Goal: Contribute content

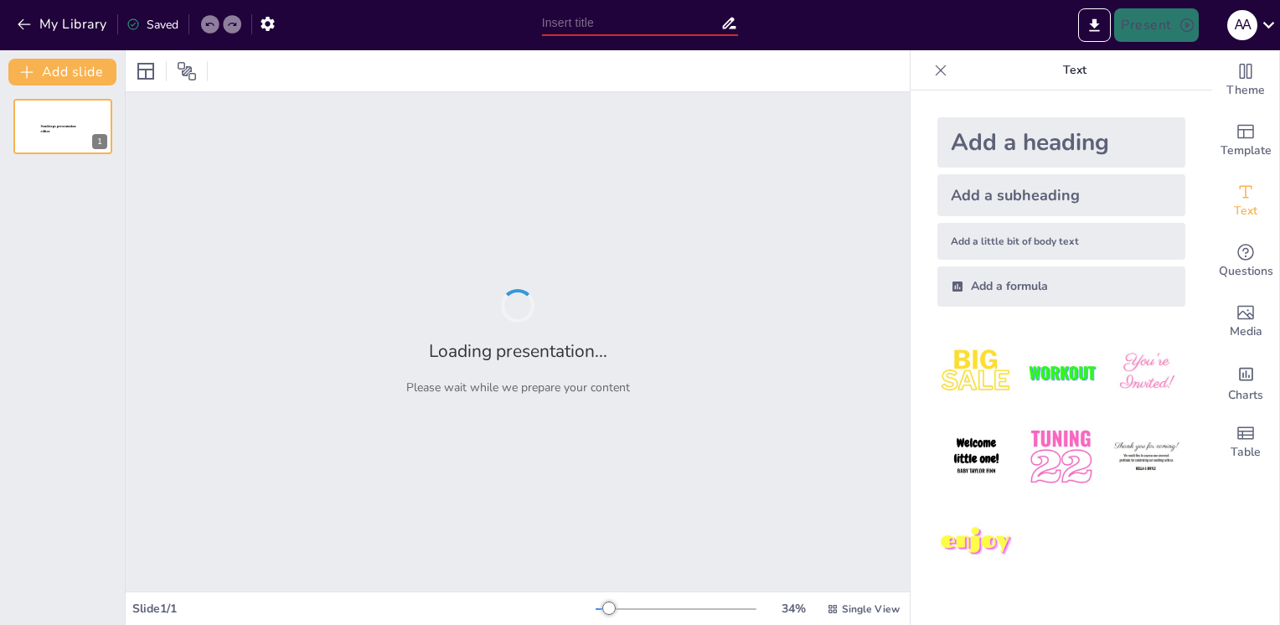
type input "Укрепление суставов: профилактические меры для возрастного населения"
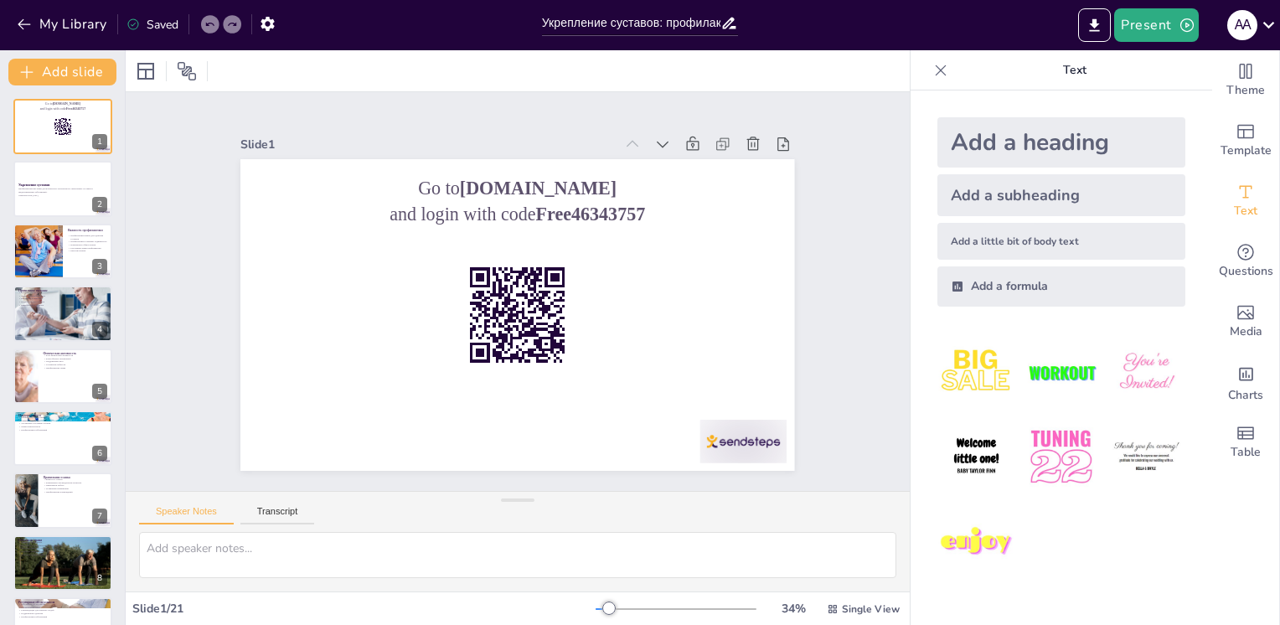
checkbox input "true"
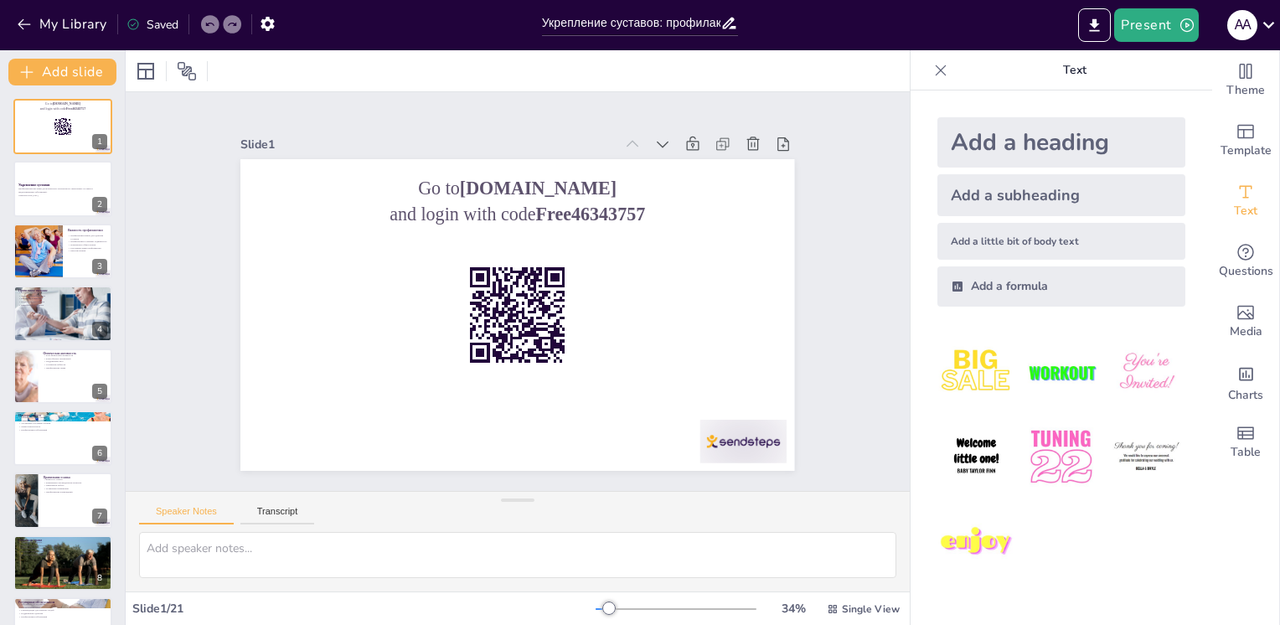
checkbox input "true"
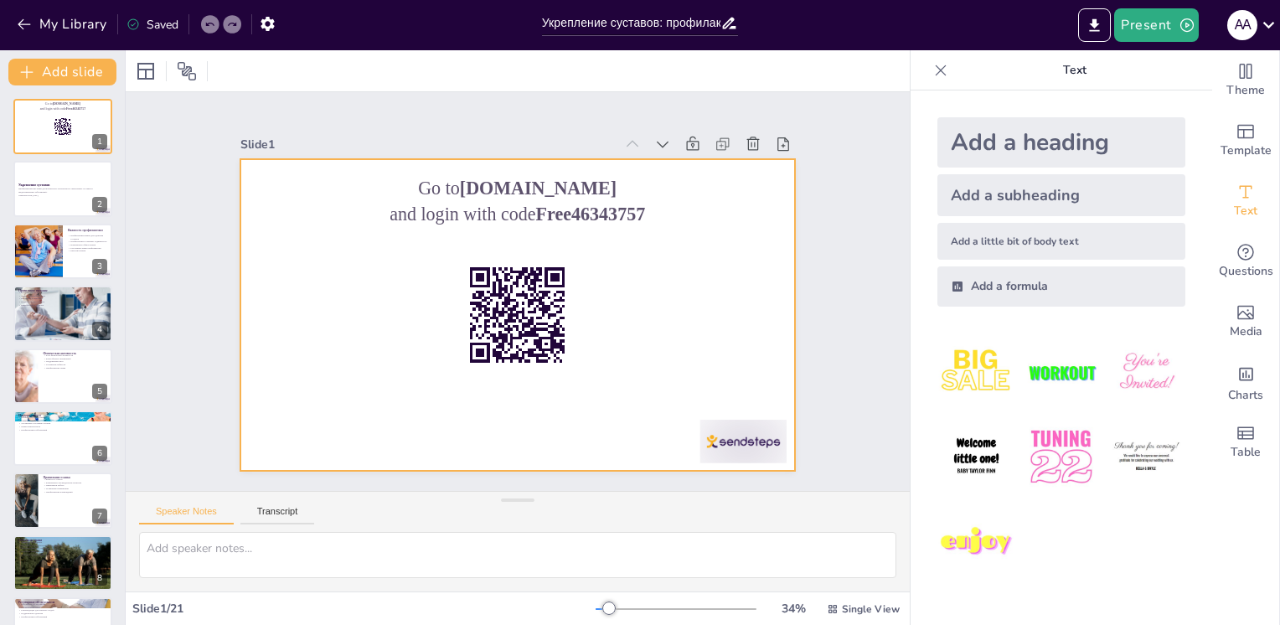
checkbox input "true"
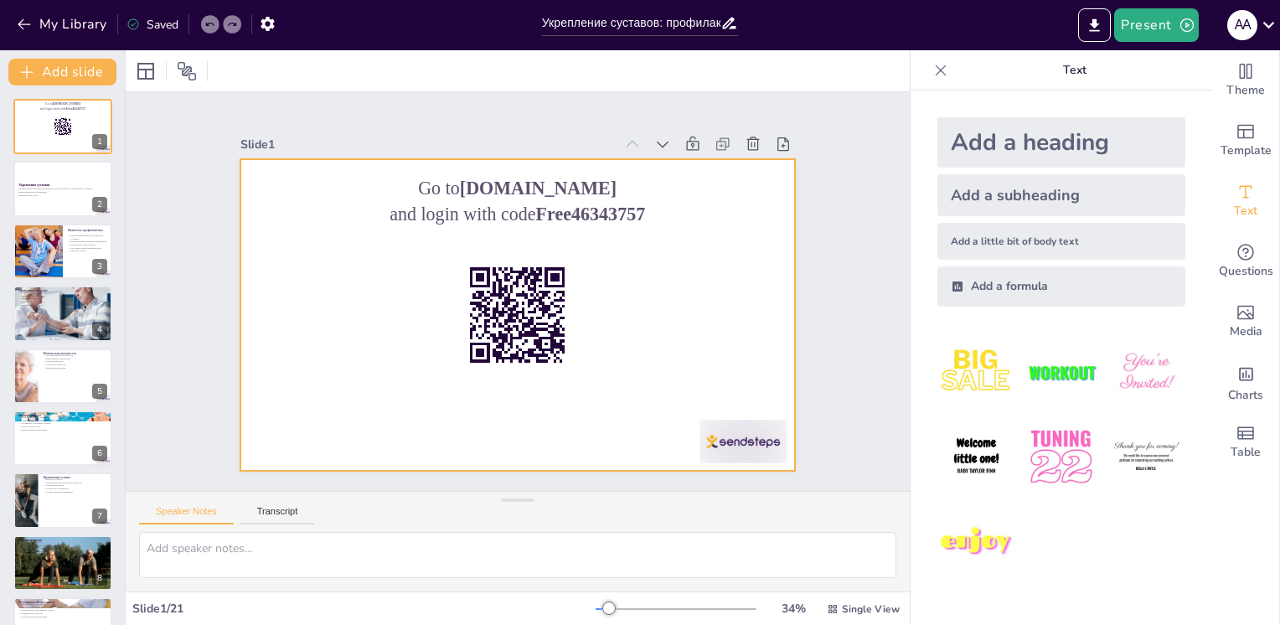
checkbox input "true"
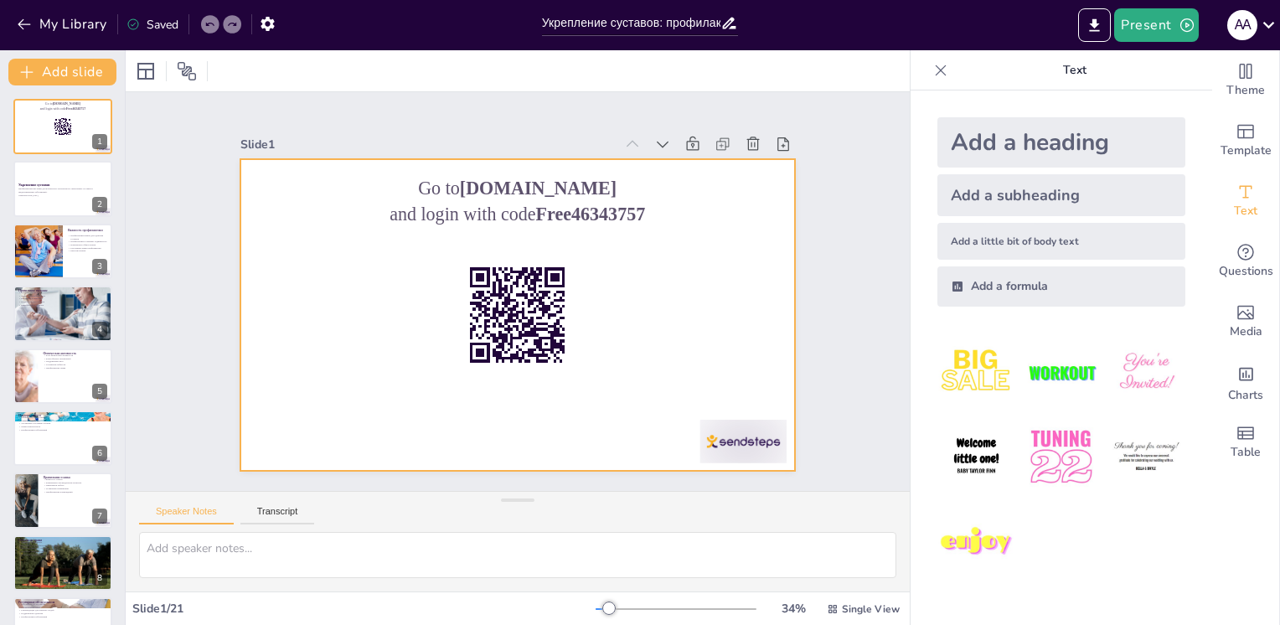
checkbox input "true"
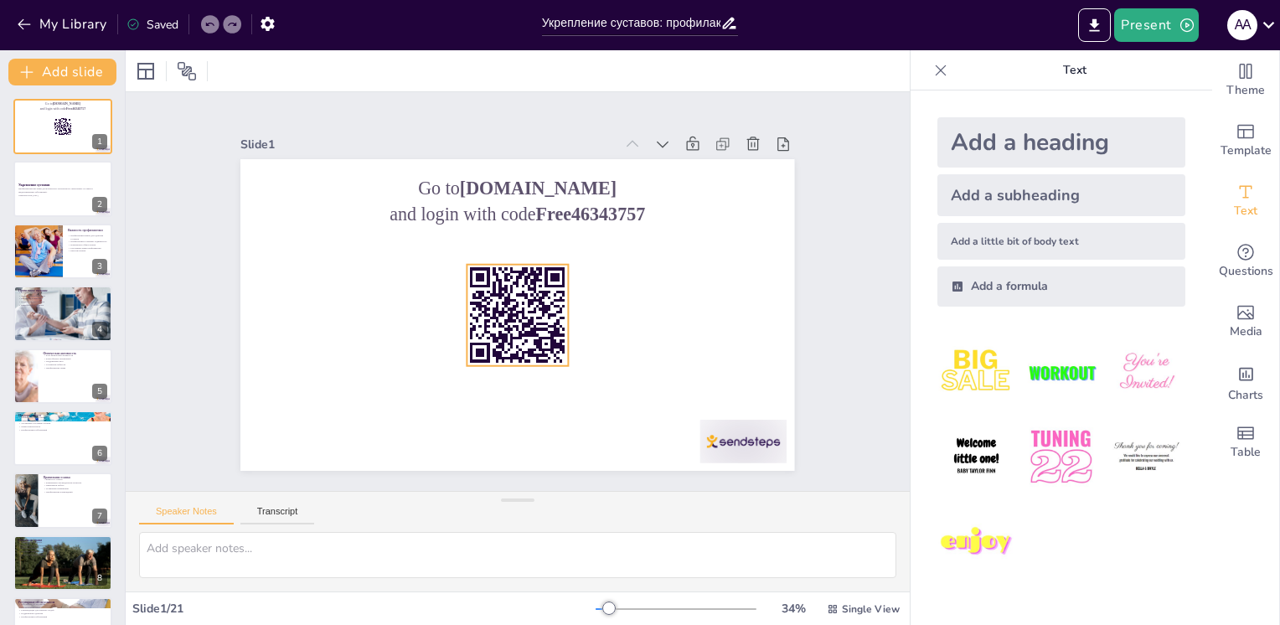
checkbox input "true"
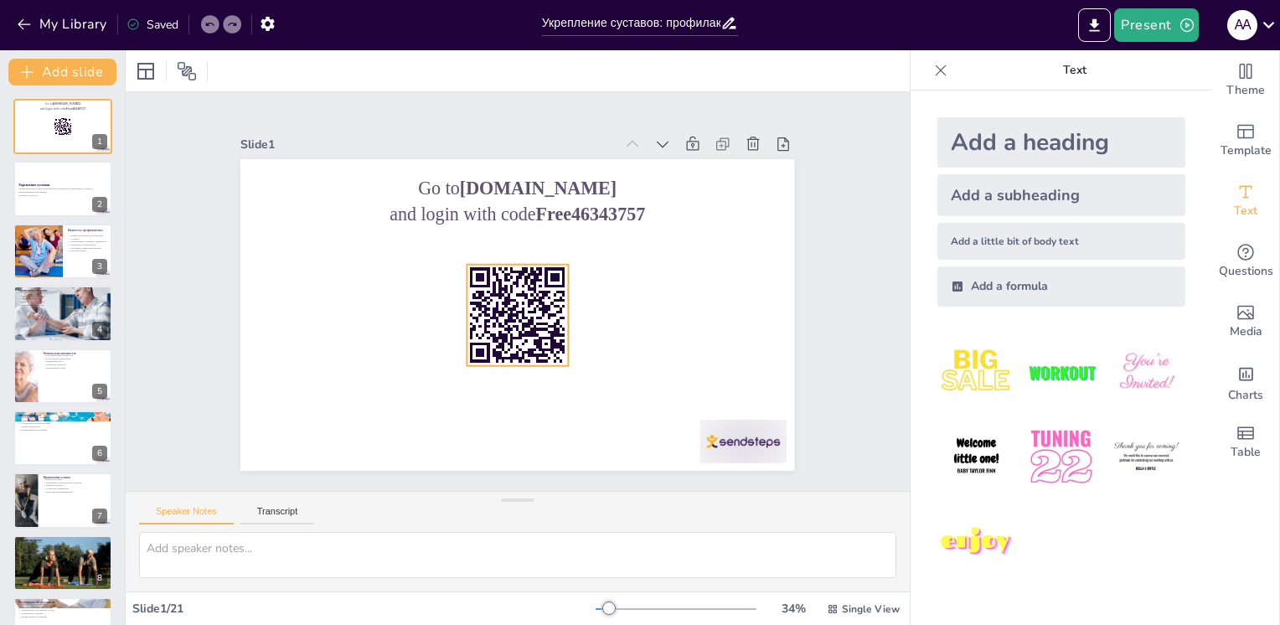
checkbox input "true"
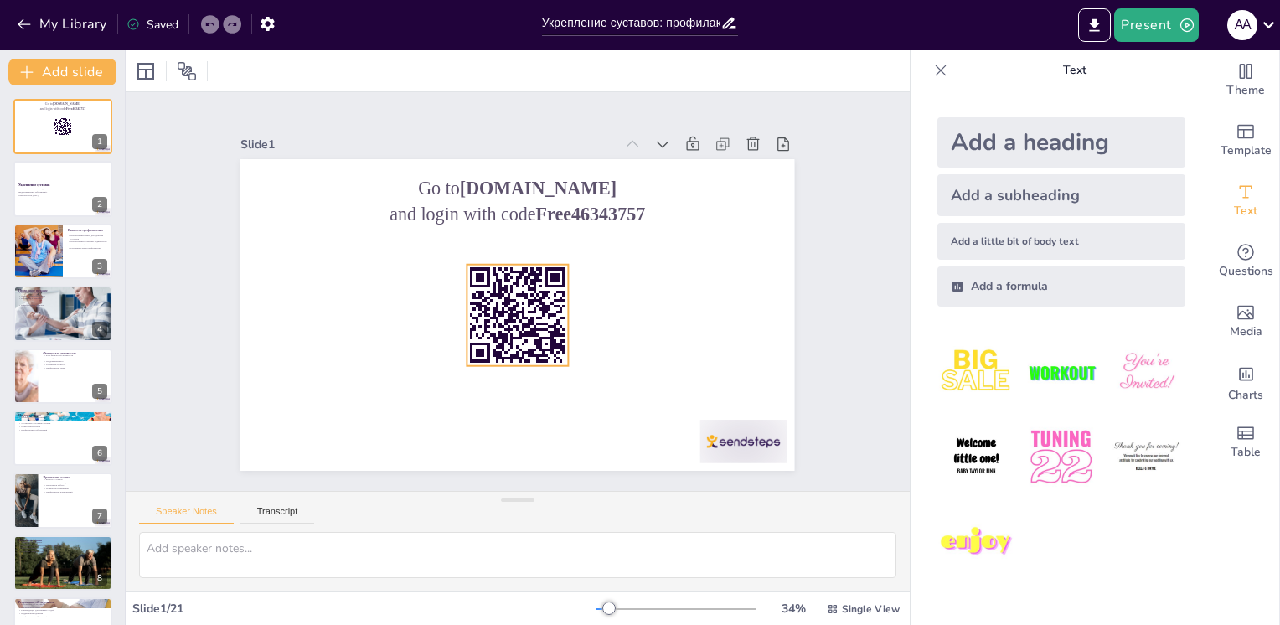
checkbox input "true"
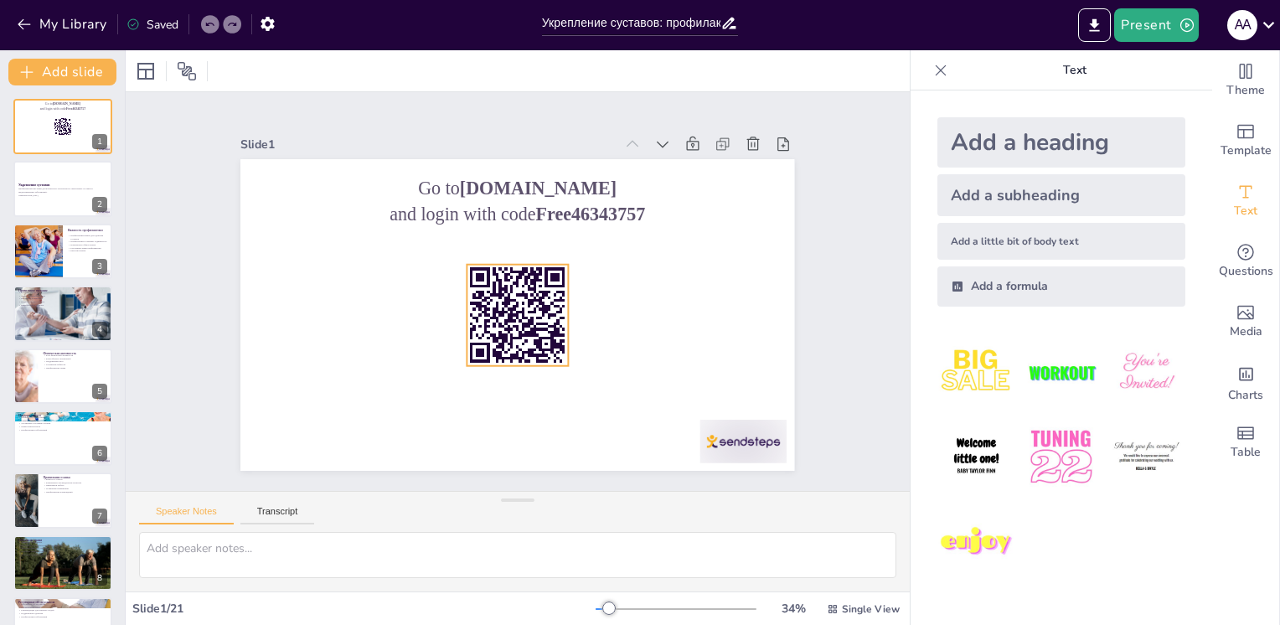
checkbox input "true"
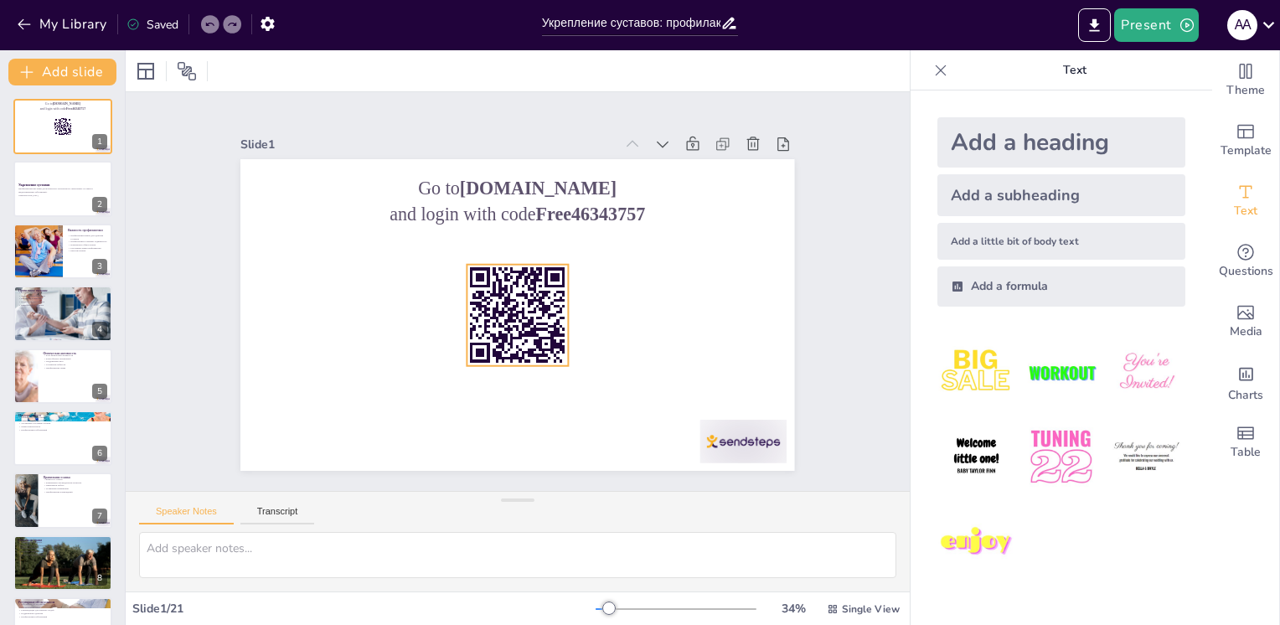
checkbox input "true"
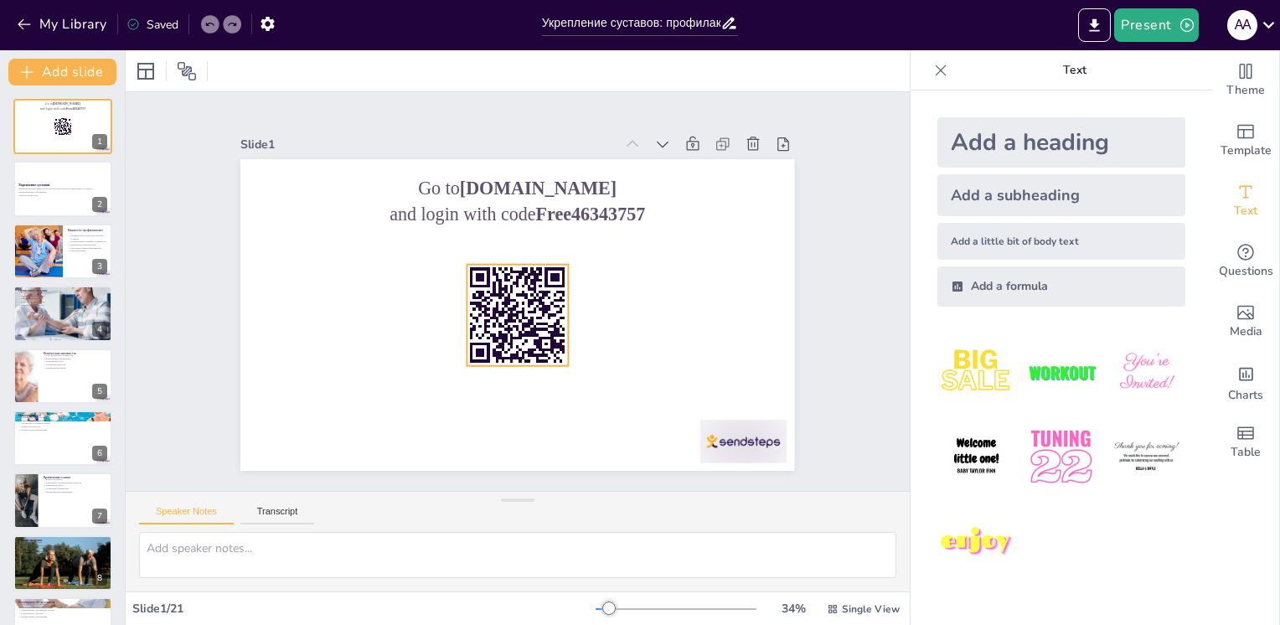
checkbox input "true"
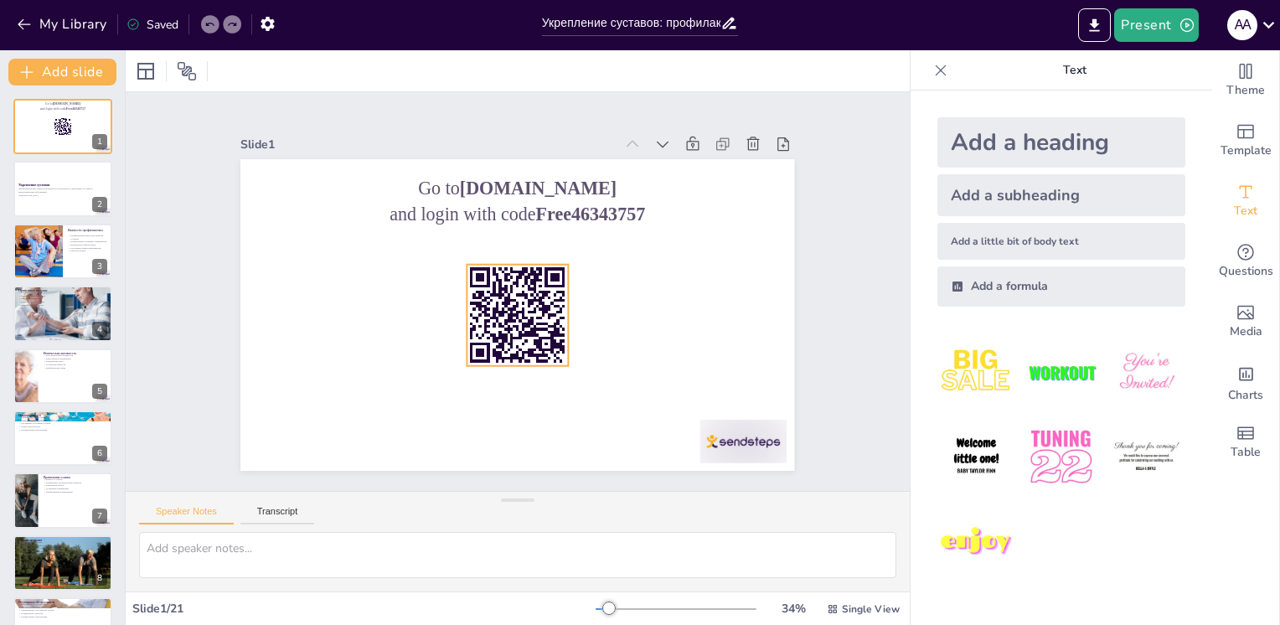
checkbox input "true"
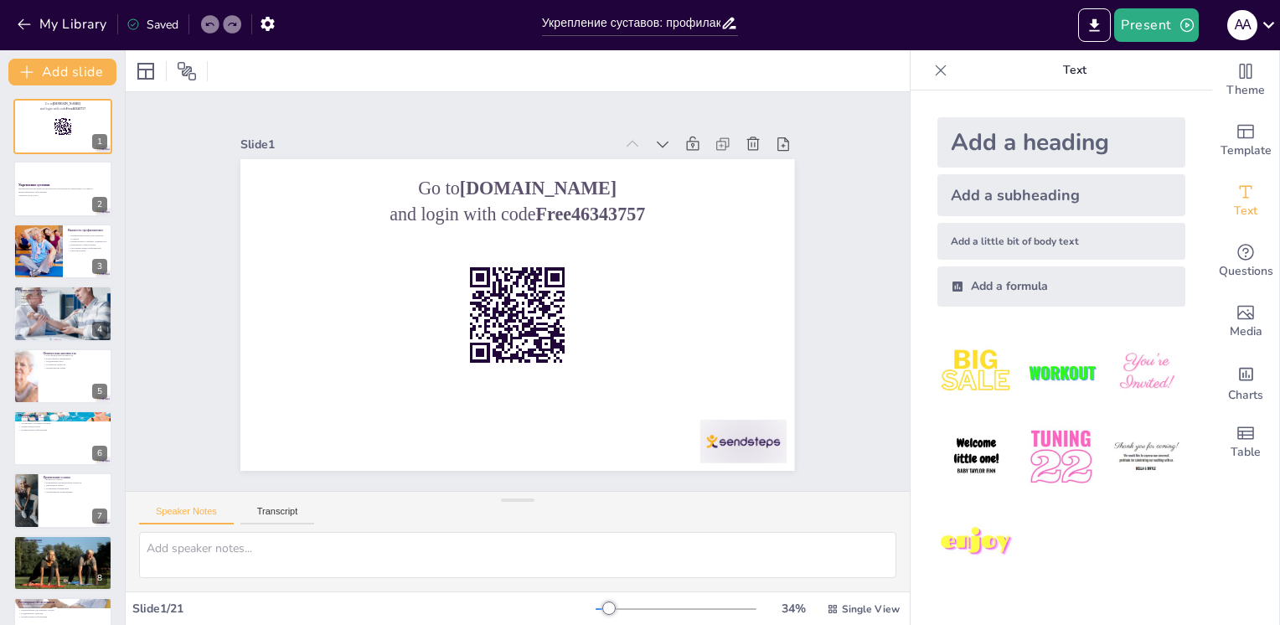
checkbox input "true"
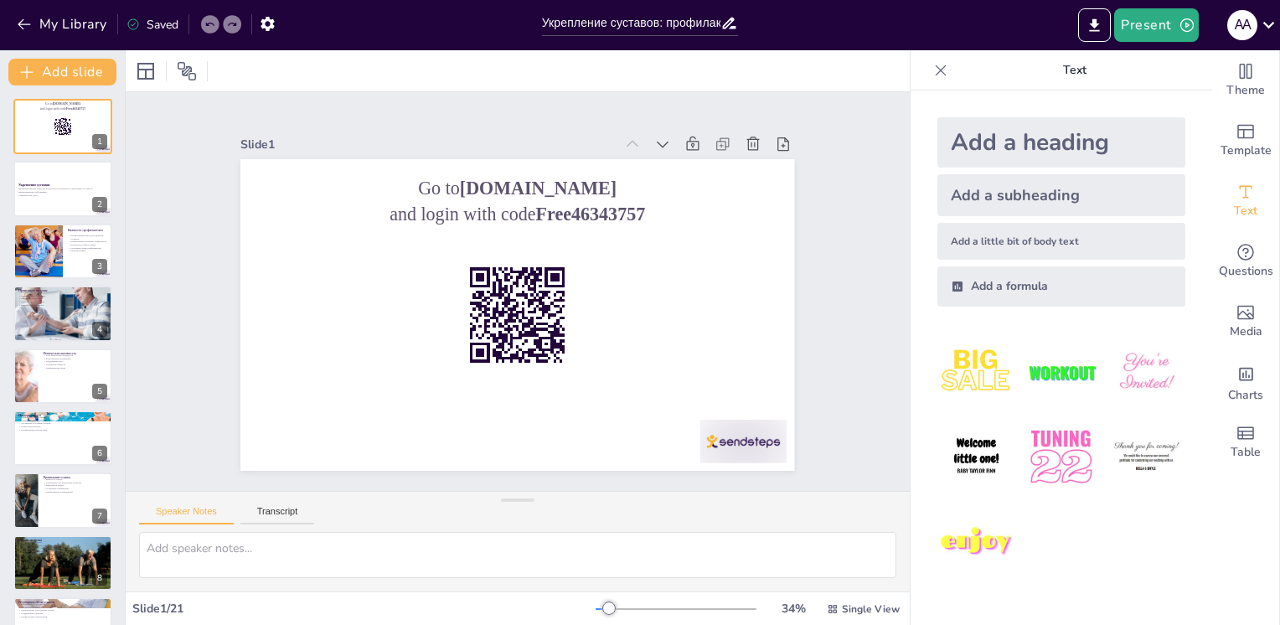
checkbox input "true"
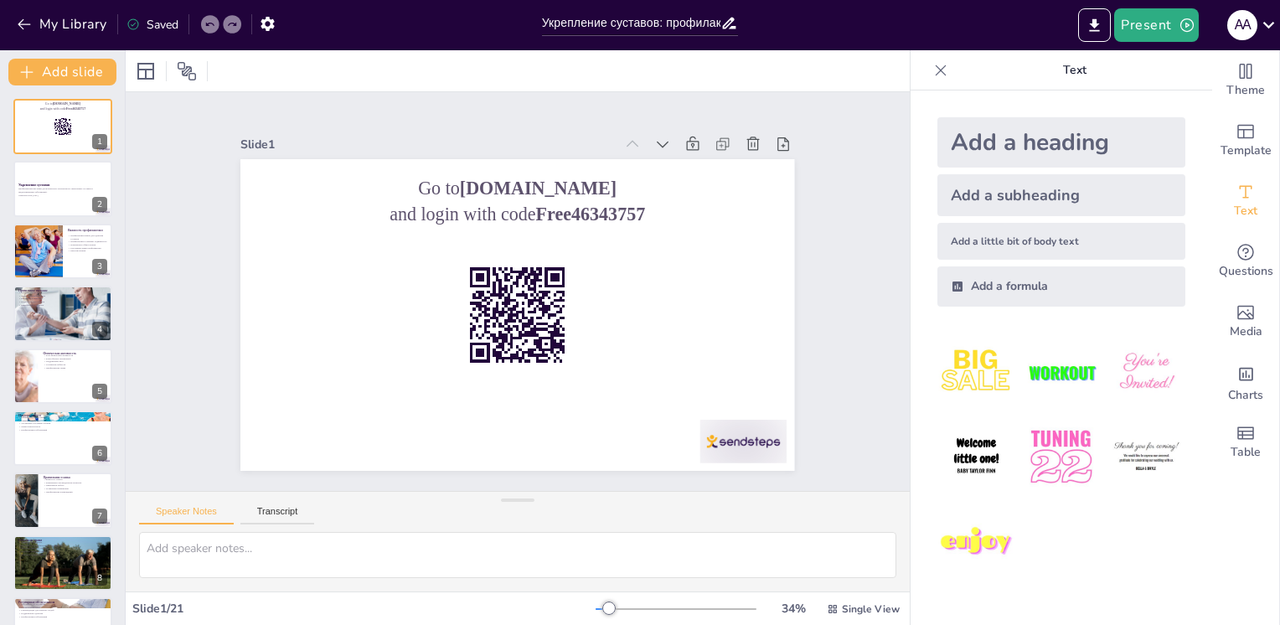
checkbox input "true"
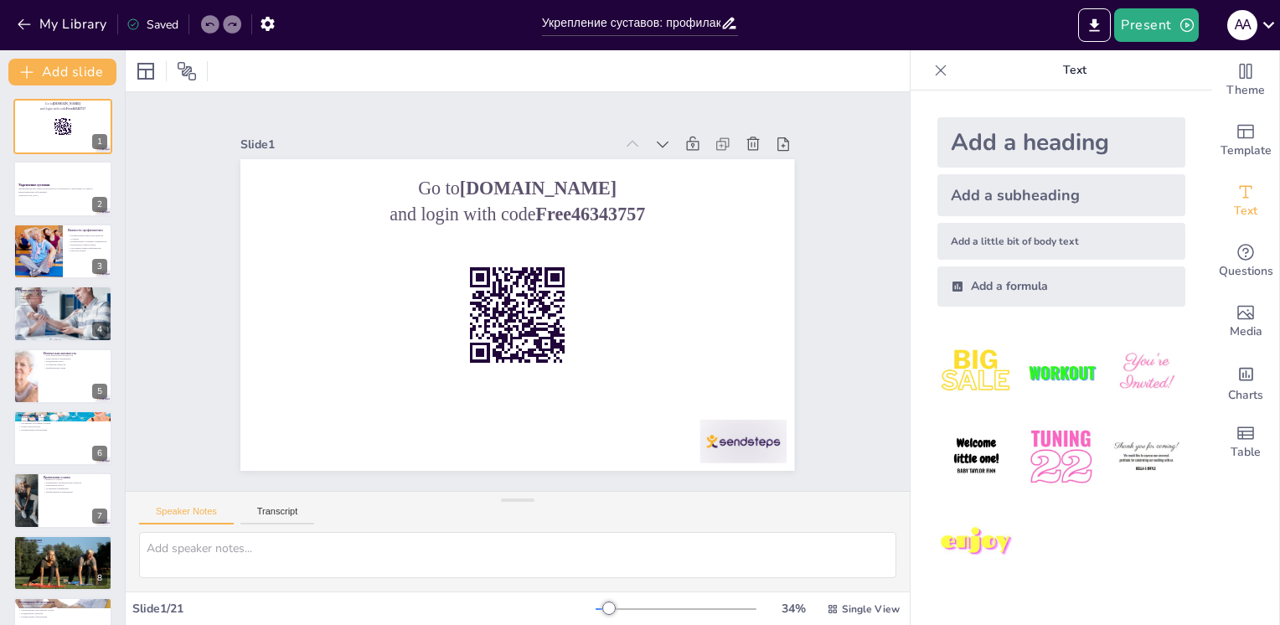
checkbox input "true"
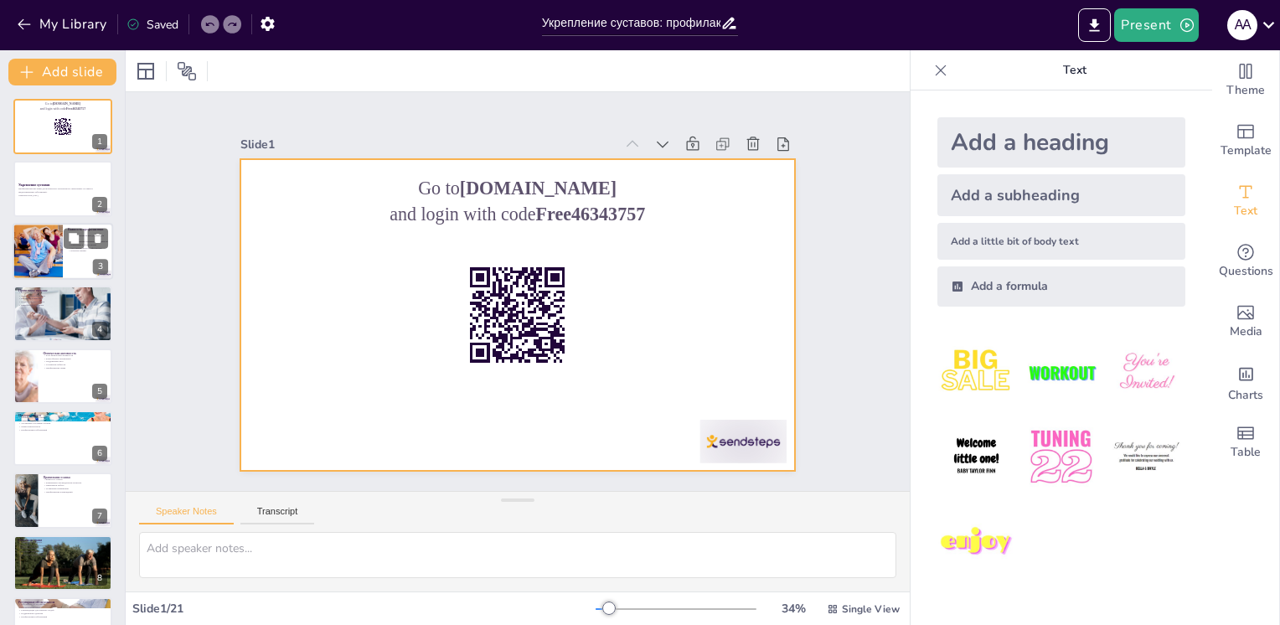
checkbox input "true"
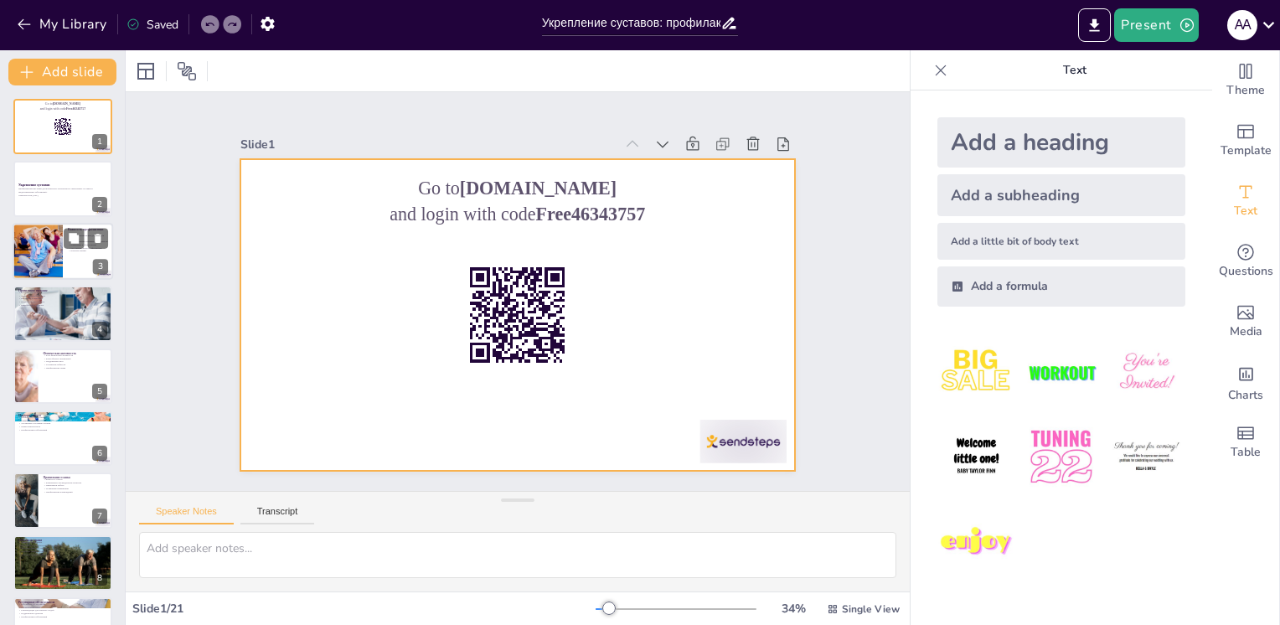
checkbox input "true"
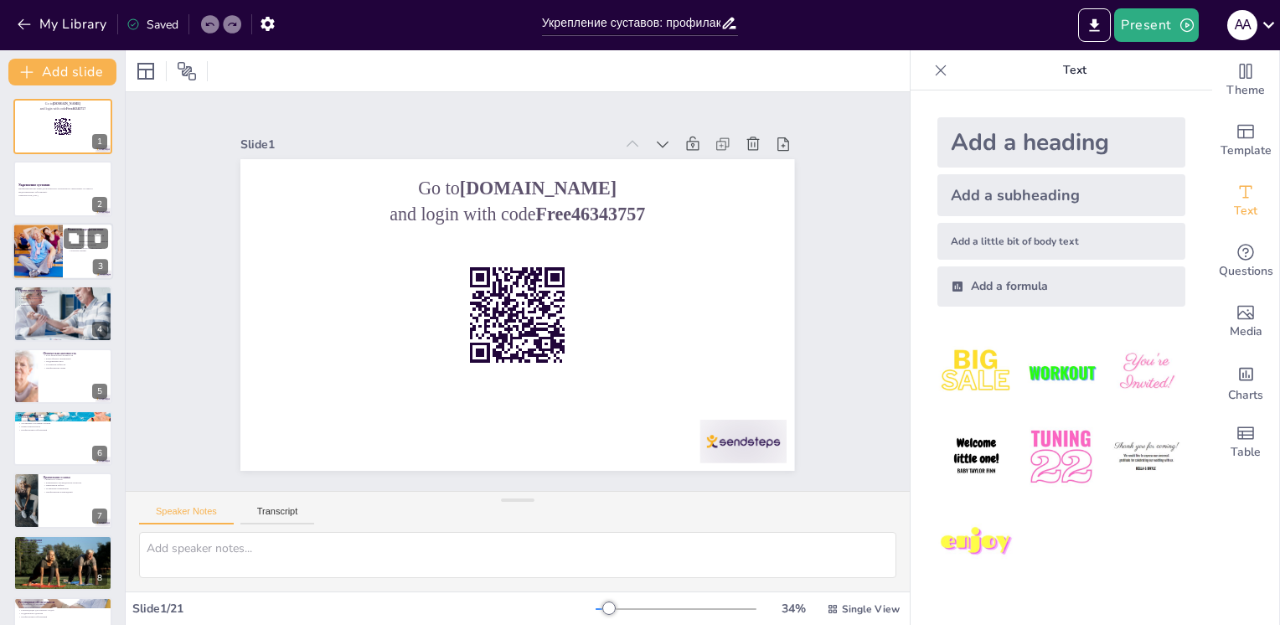
checkbox input "true"
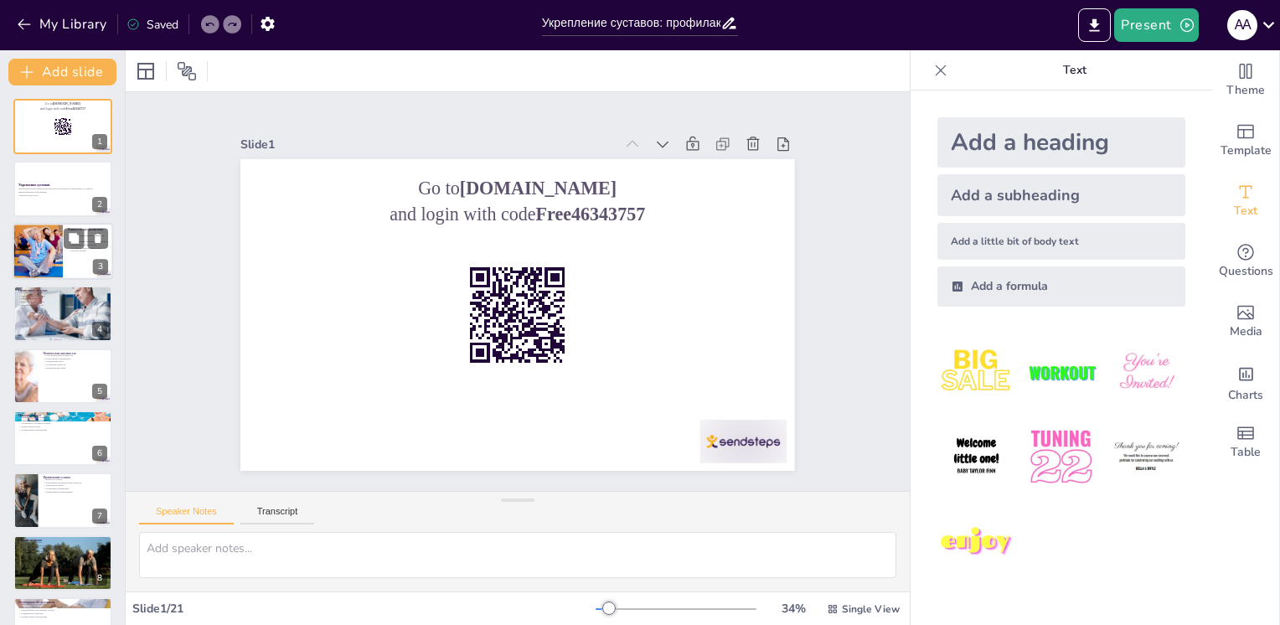
checkbox input "true"
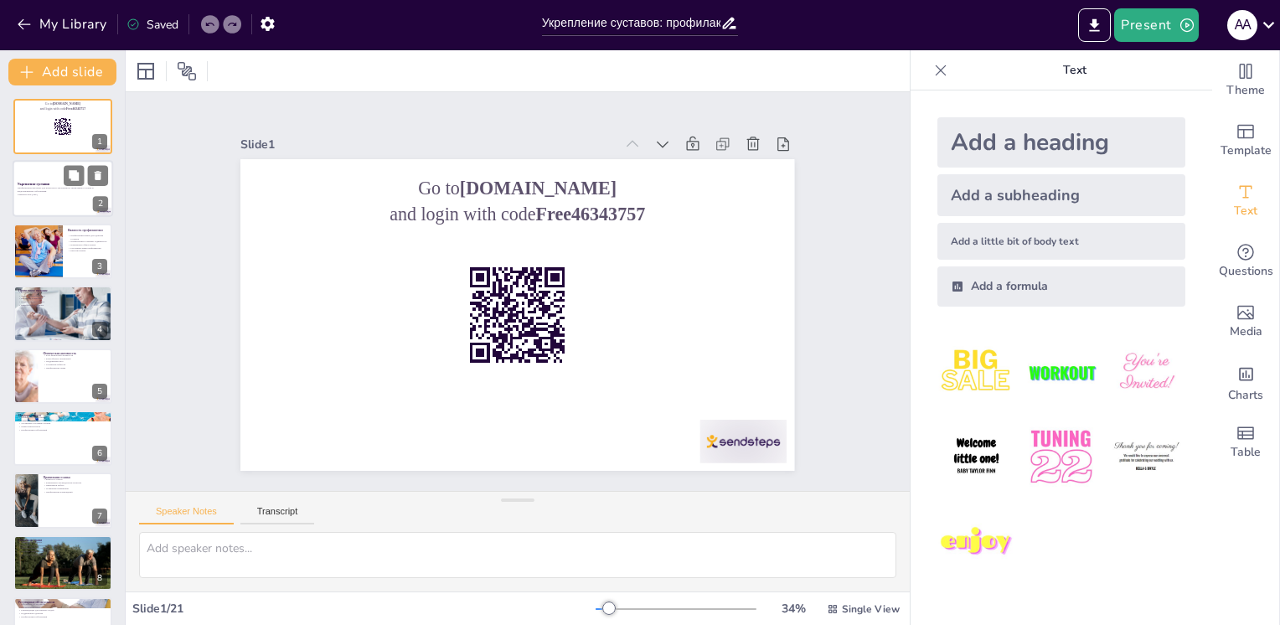
checkbox input "true"
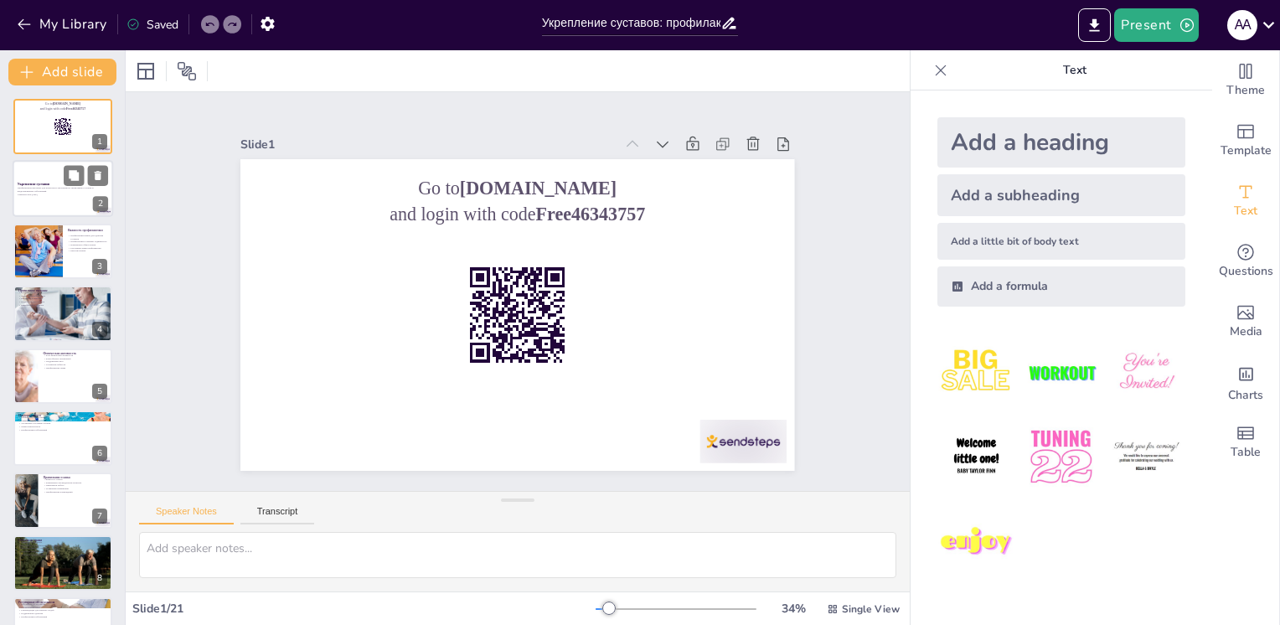
checkbox input "true"
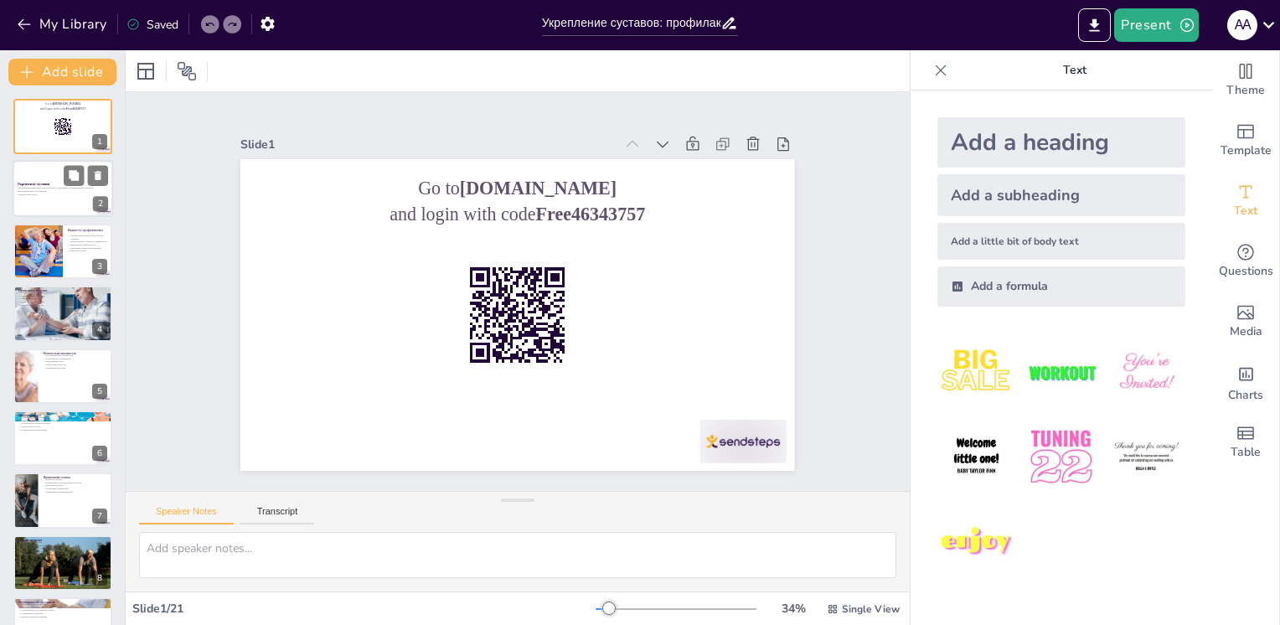
checkbox input "true"
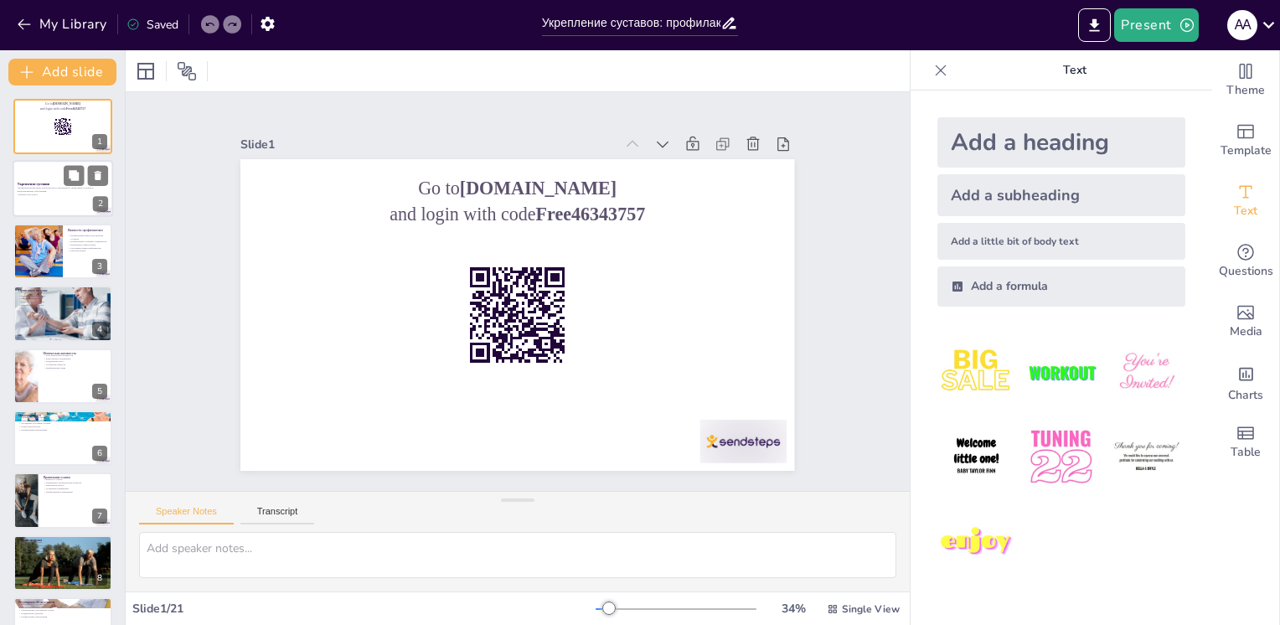
checkbox input "true"
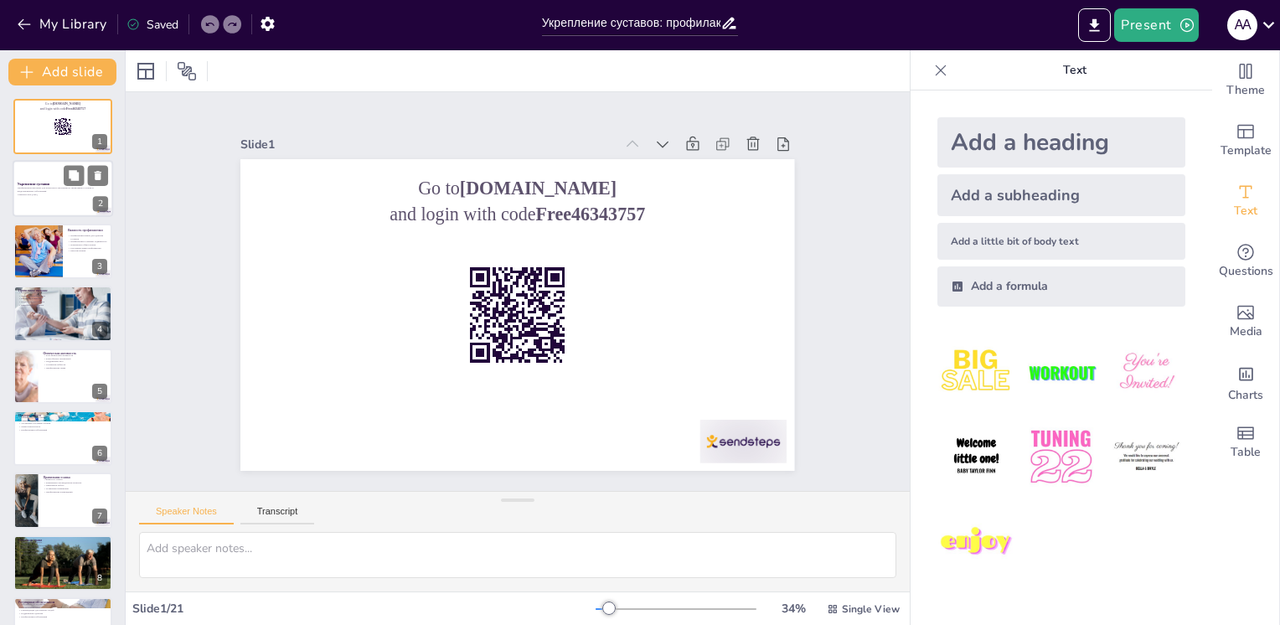
click at [37, 188] on p "Профилактические меры для возрастного населения по укреплению суставов и предот…" at bounding box center [63, 190] width 90 height 6
checkbox input "true"
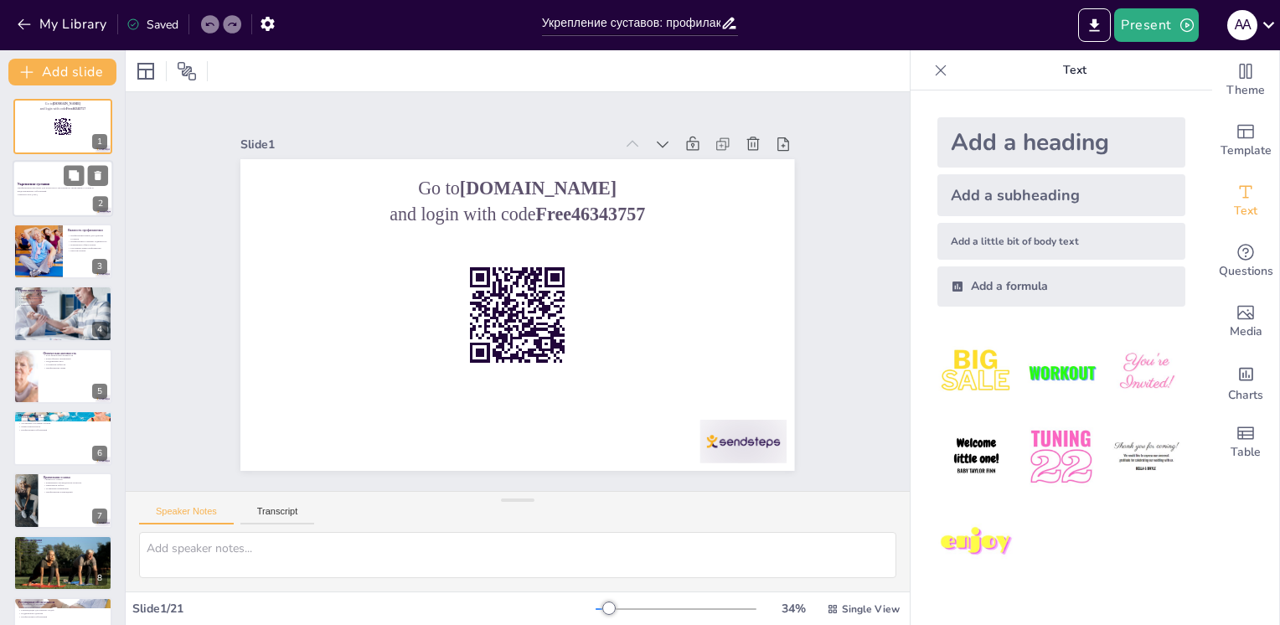
checkbox input "true"
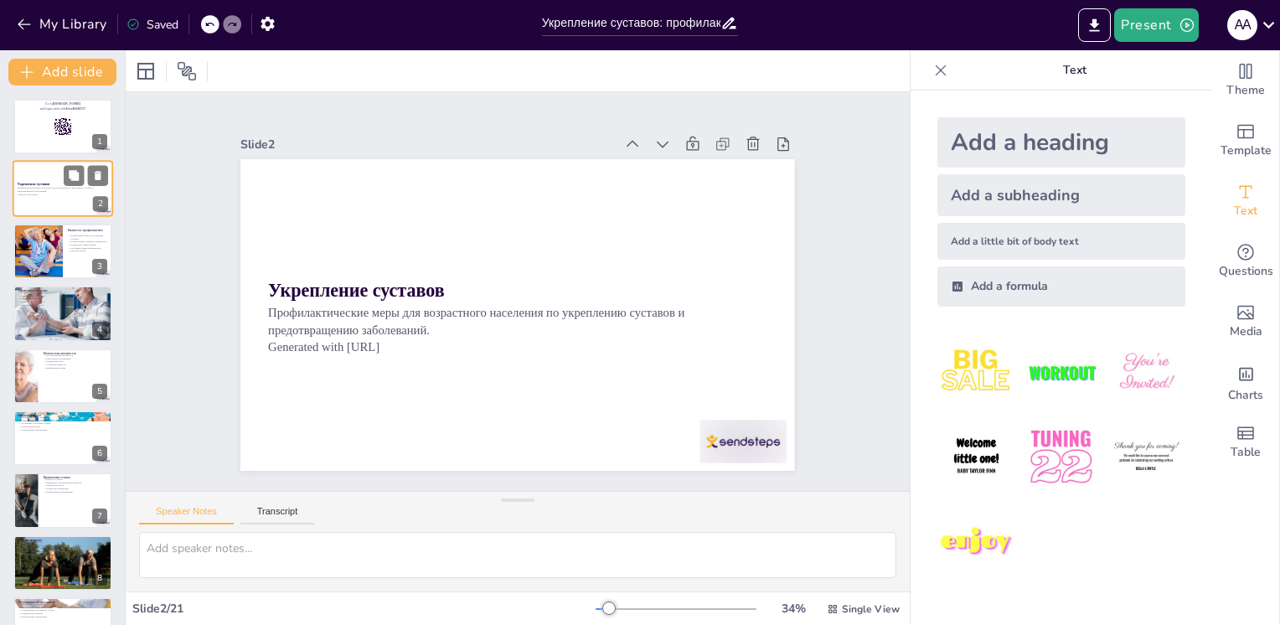
checkbox input "true"
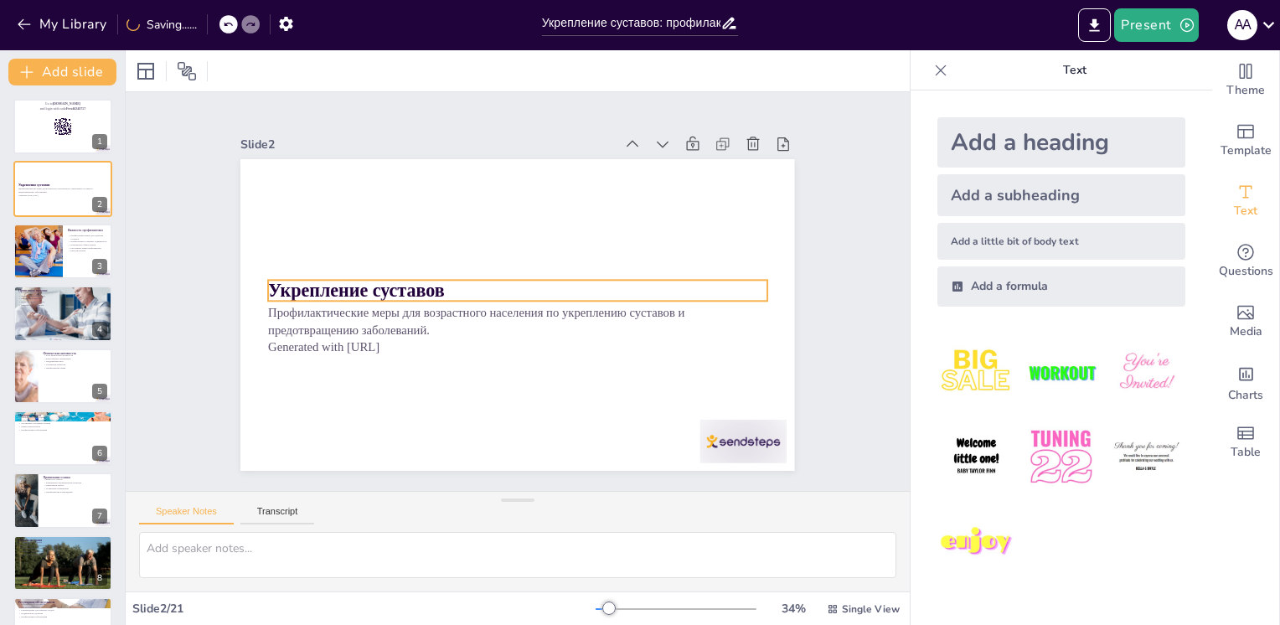
checkbox input "true"
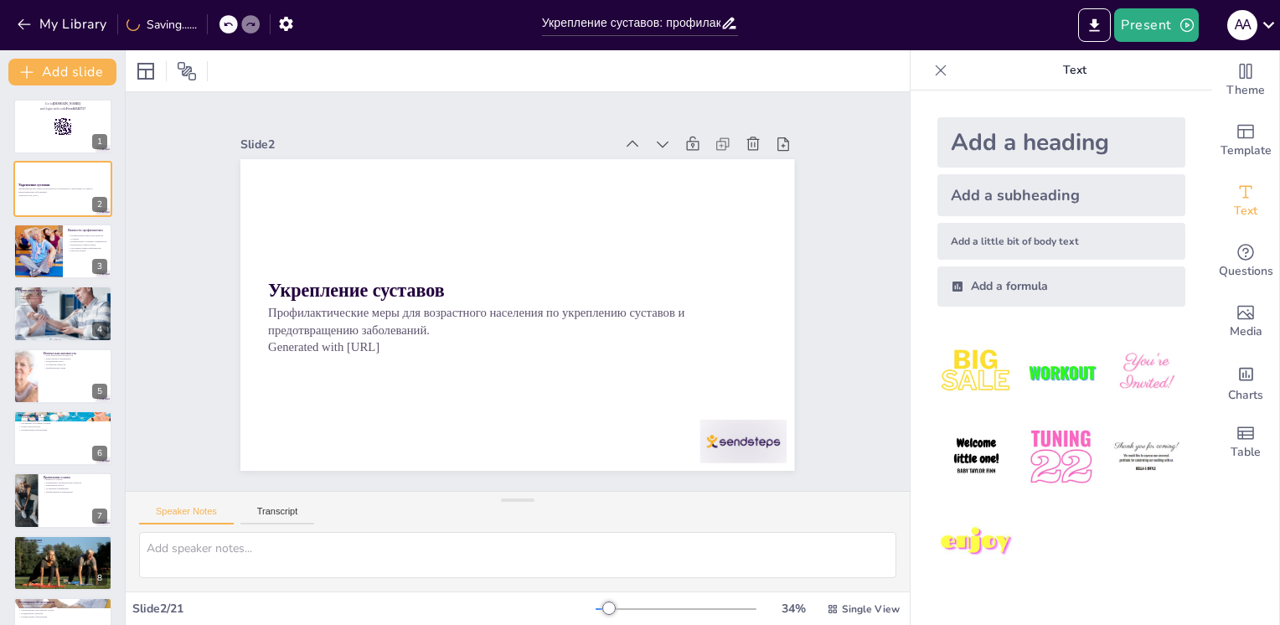
checkbox input "true"
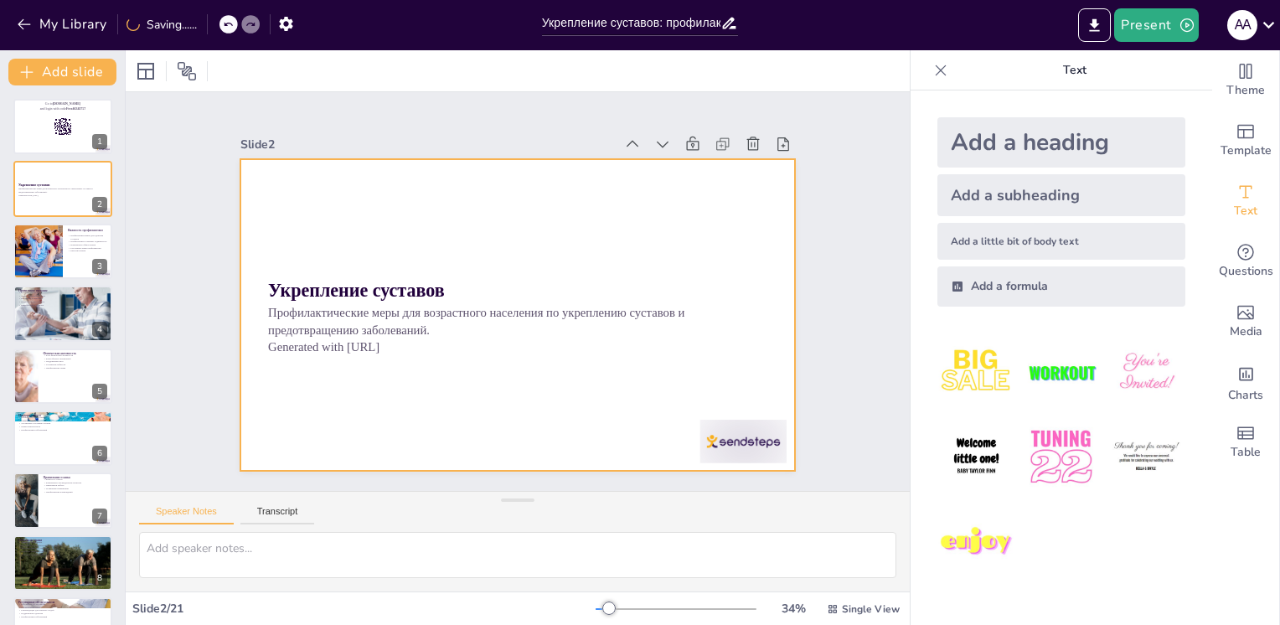
checkbox input "true"
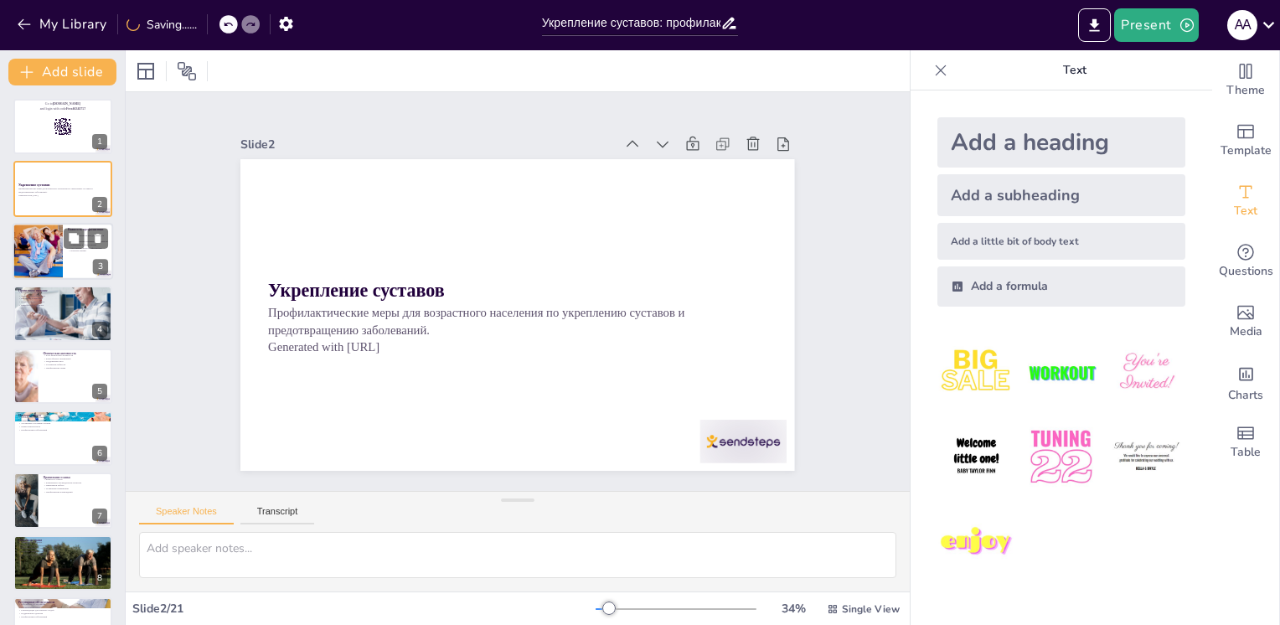
checkbox input "true"
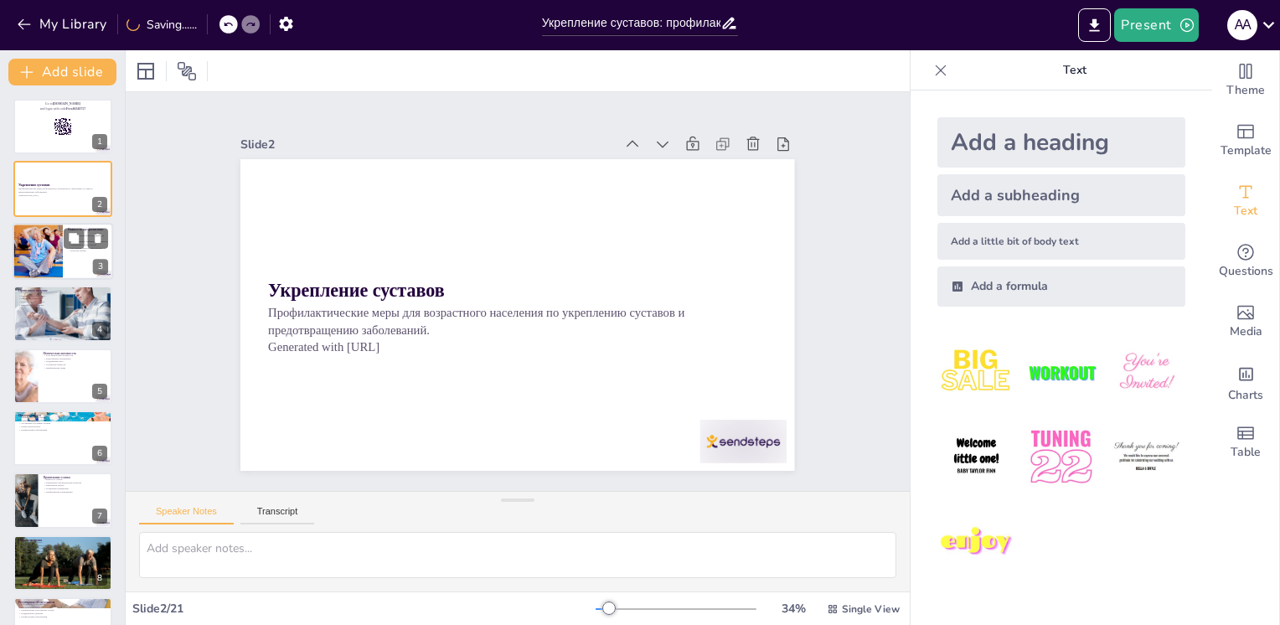
checkbox input "true"
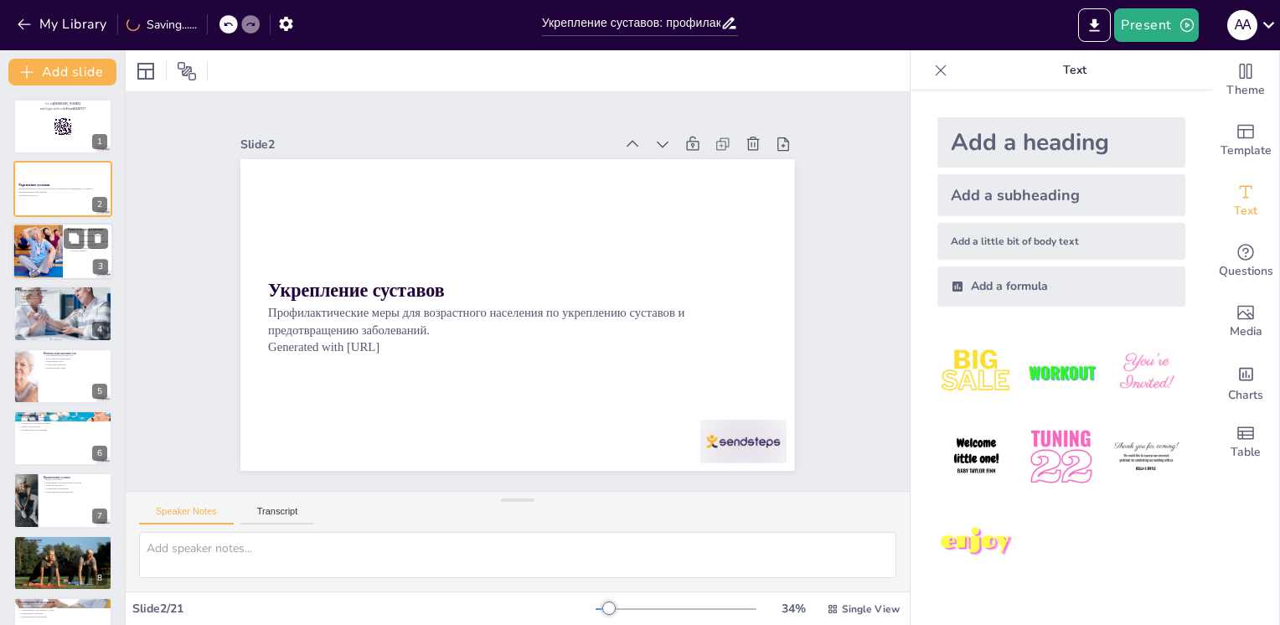
click at [18, 261] on div at bounding box center [37, 251] width 85 height 57
type textarea "Loremipsumdo sitame consec adip e seddoeiusmo temporin utlabore, etdolore m ali…"
checkbox input "true"
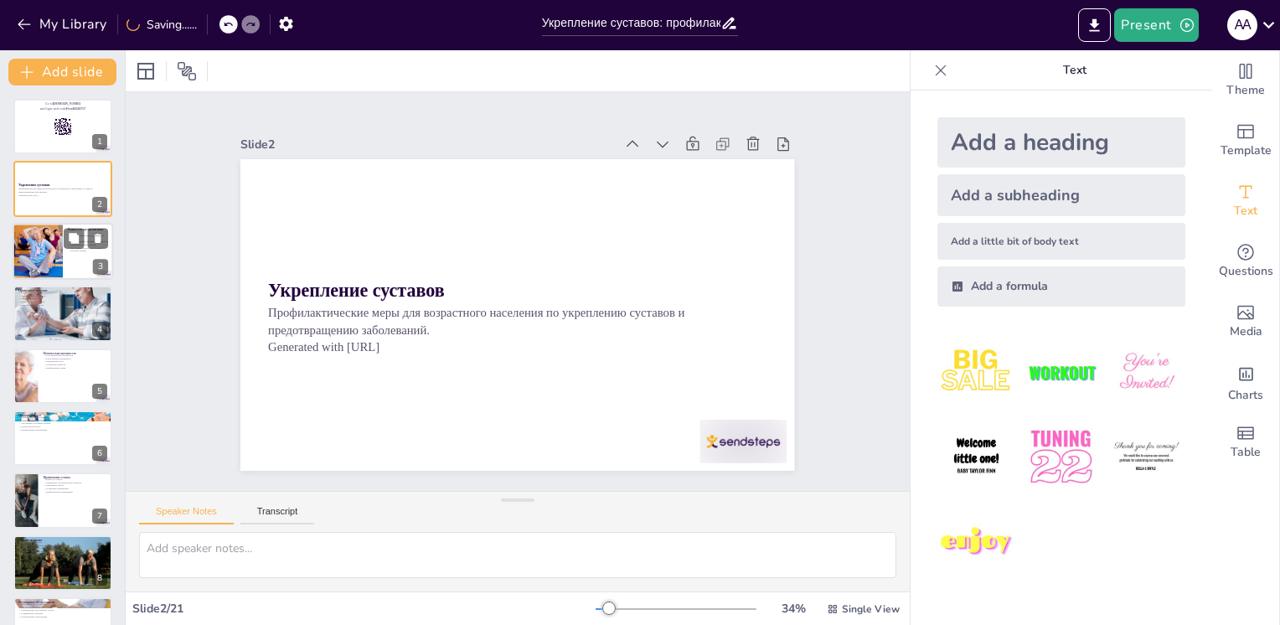
checkbox input "true"
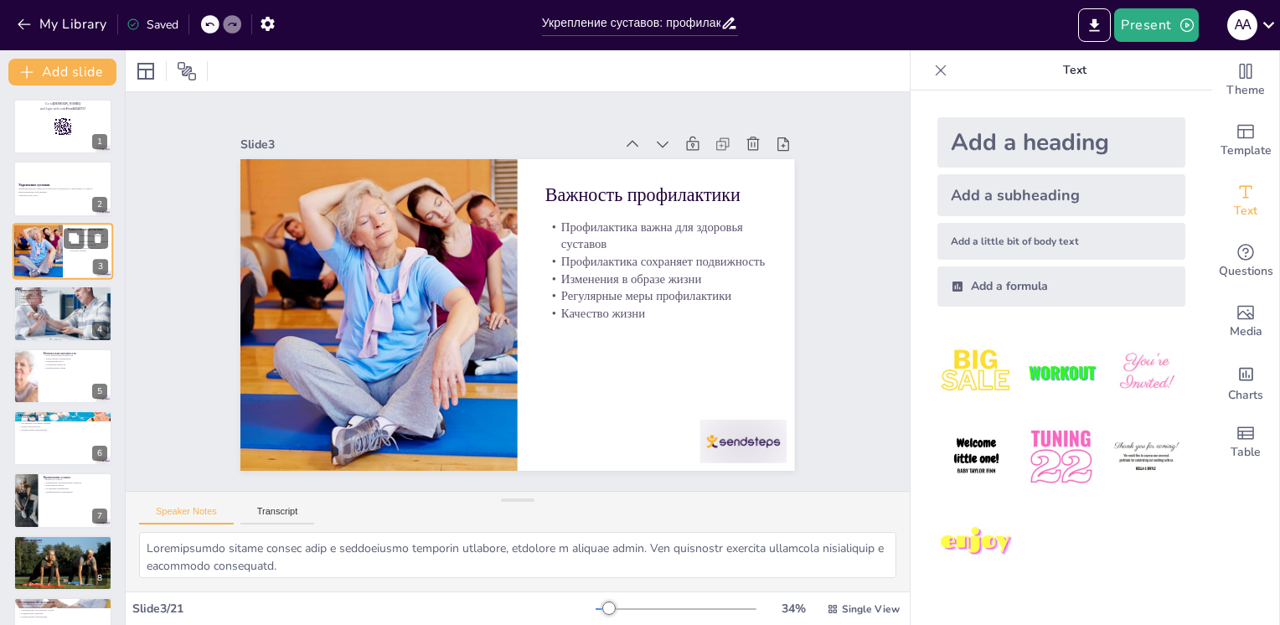
checkbox input "true"
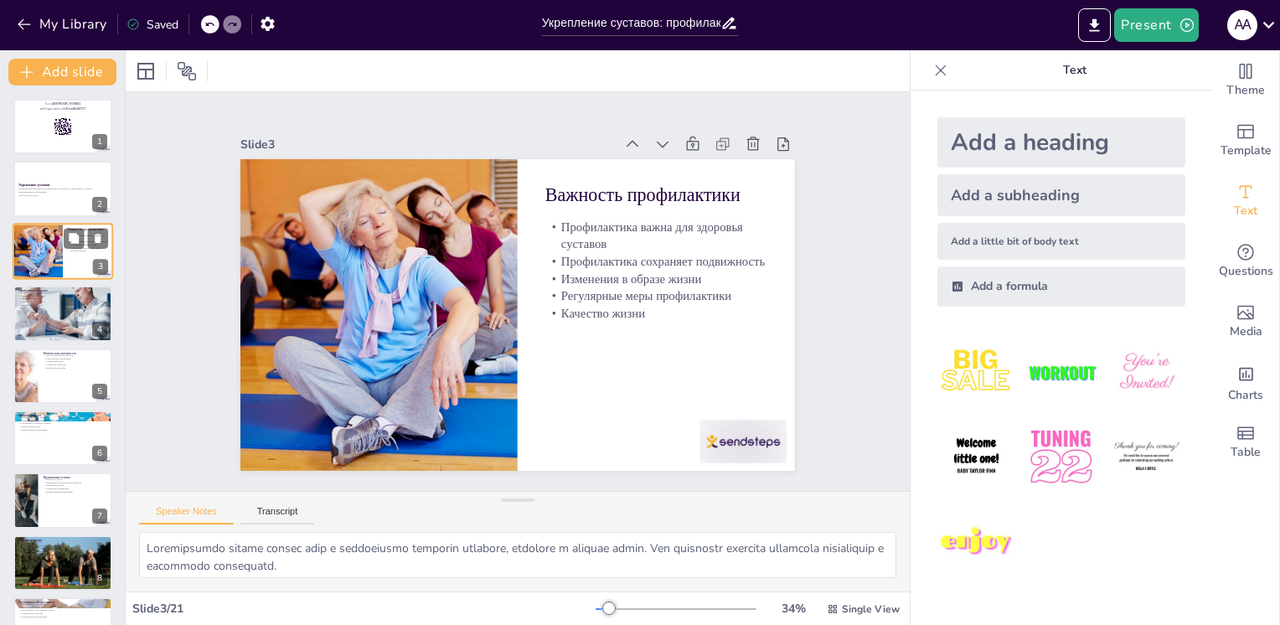
checkbox input "true"
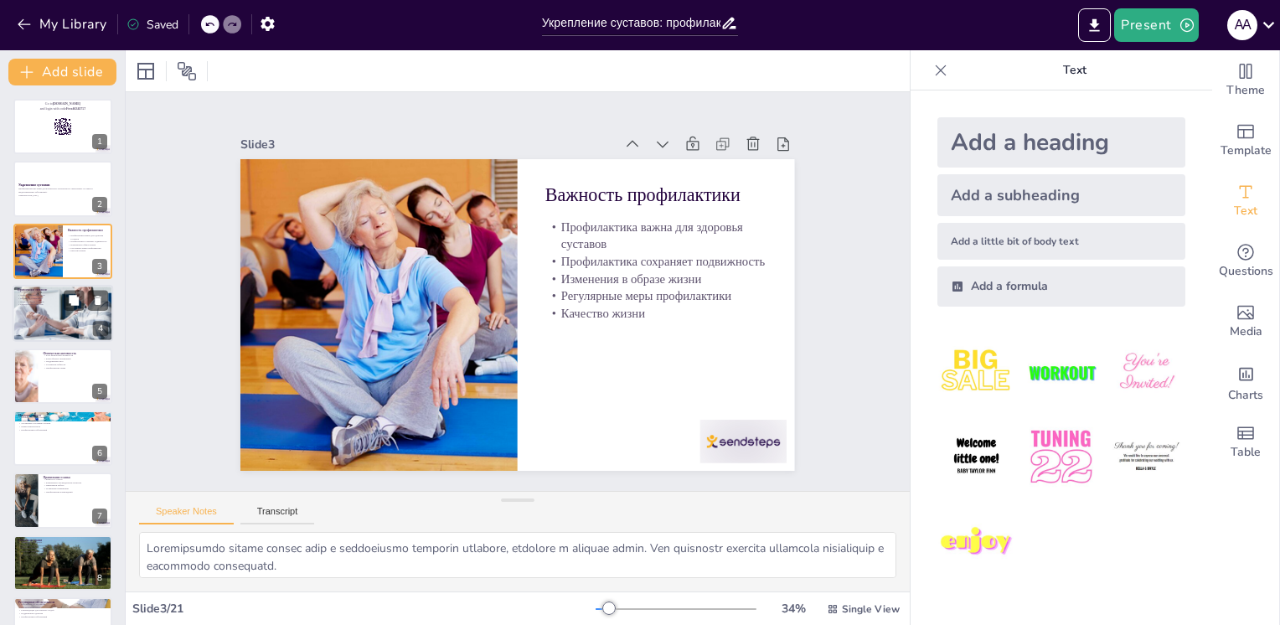
checkbox input "true"
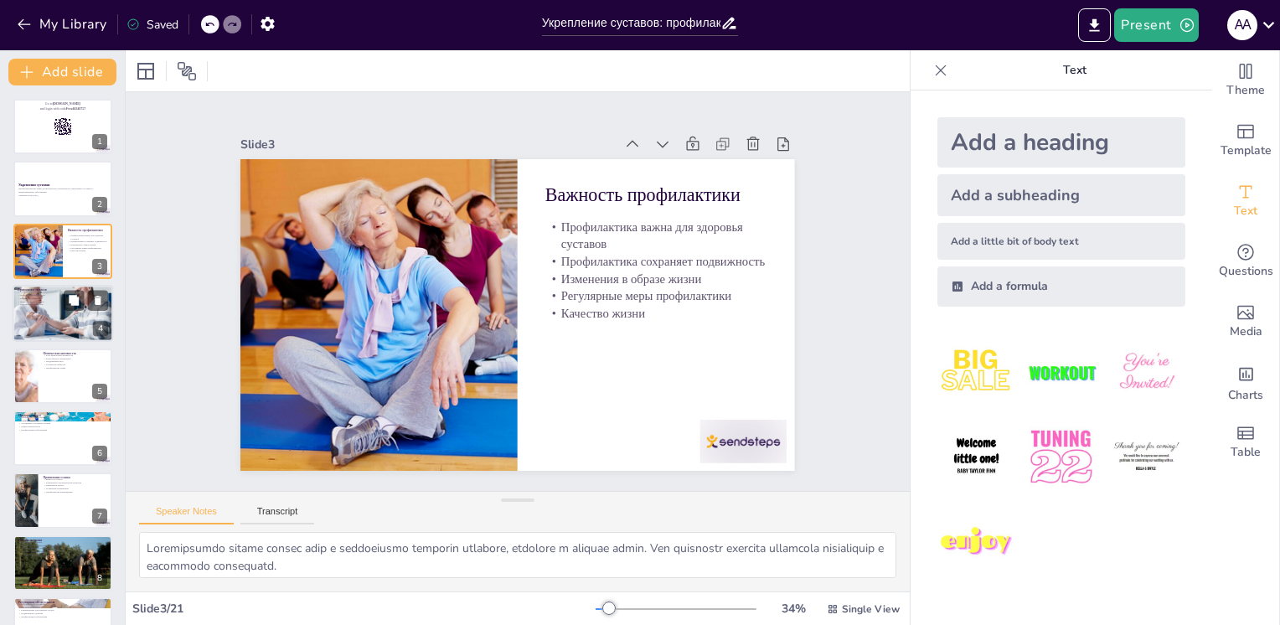
checkbox input "true"
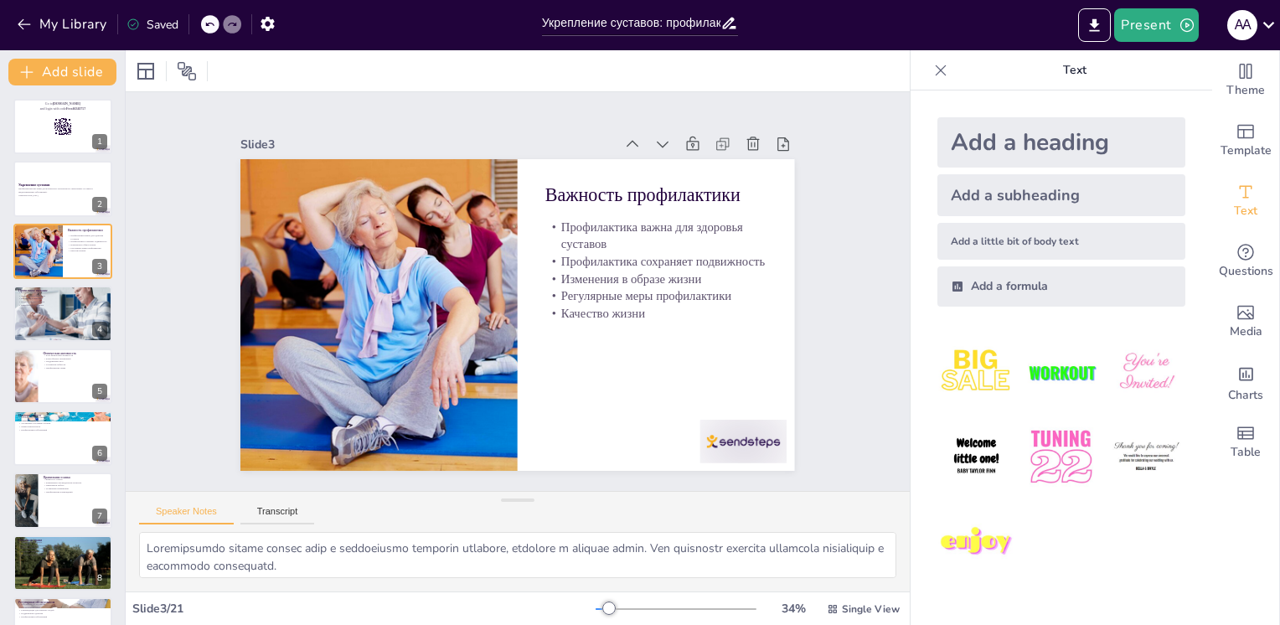
checkbox input "true"
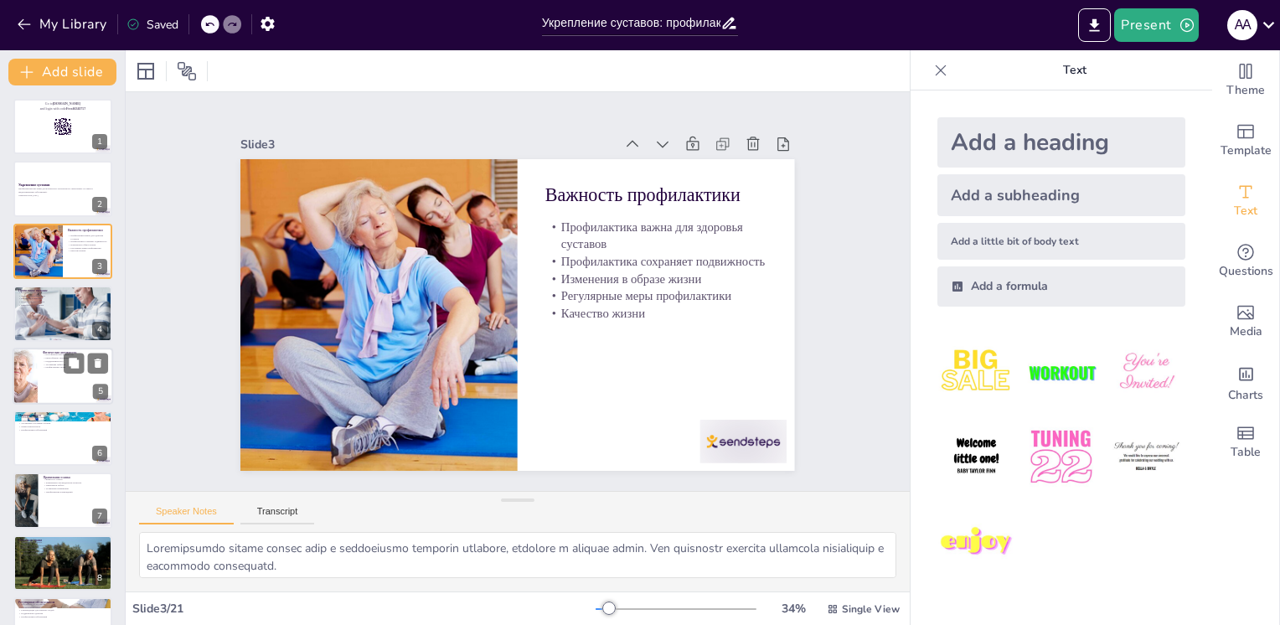
checkbox input "true"
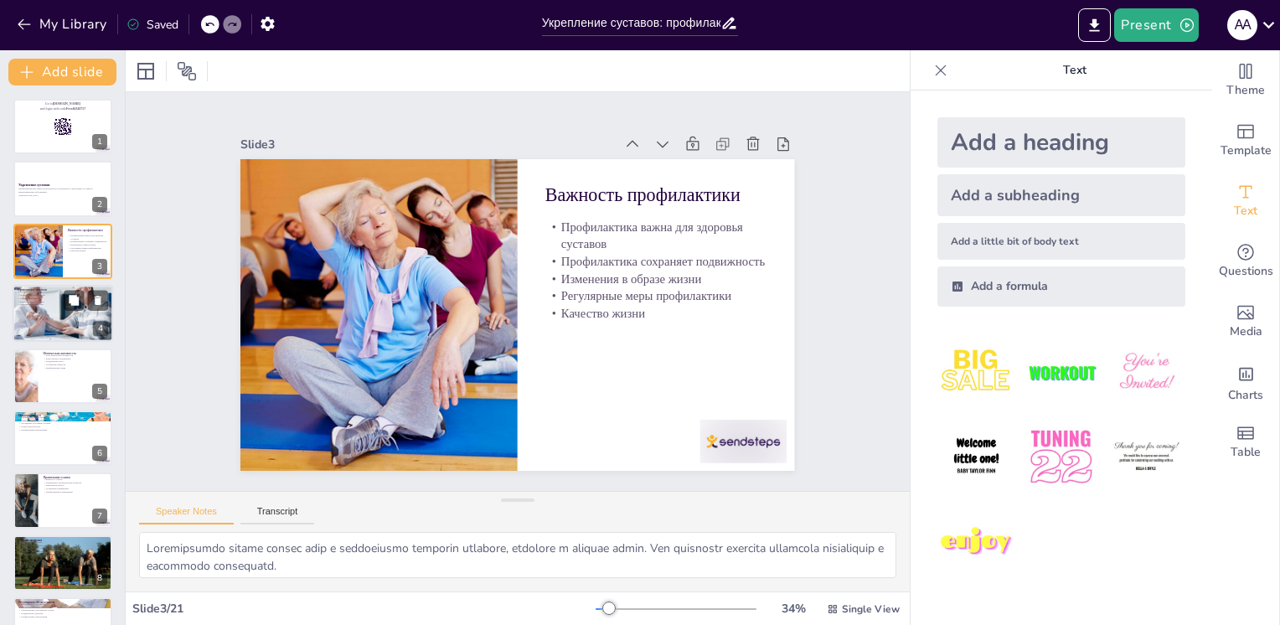
checkbox input "true"
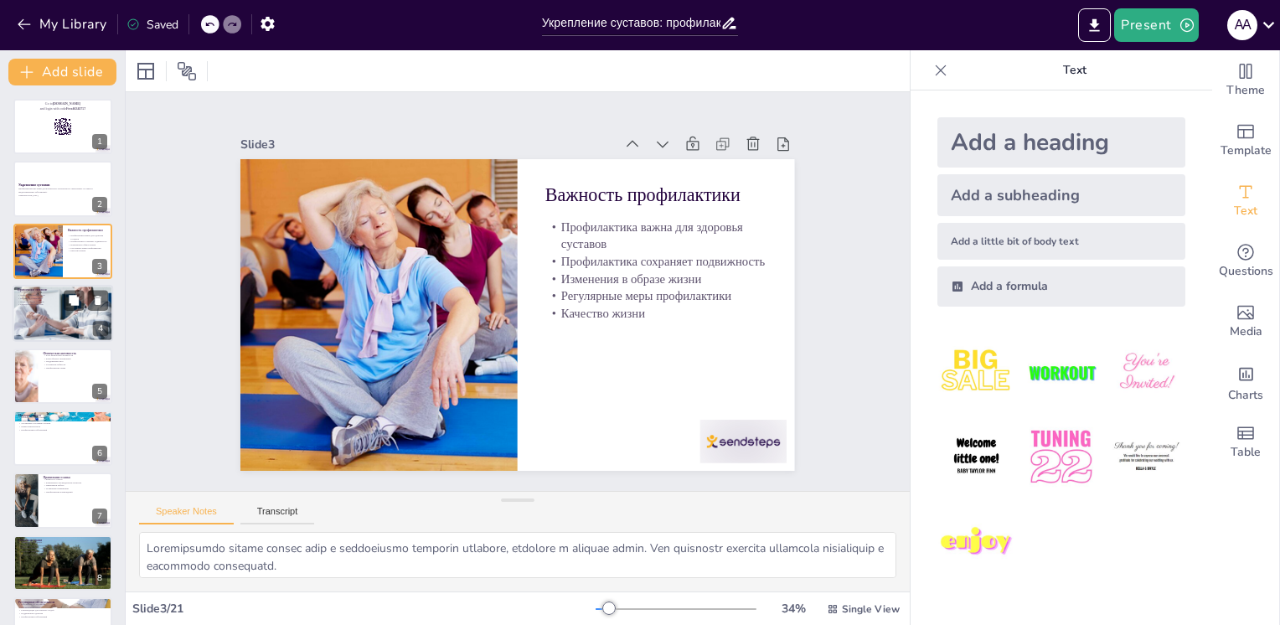
checkbox input "true"
click at [99, 335] on div "4" at bounding box center [100, 329] width 15 height 15
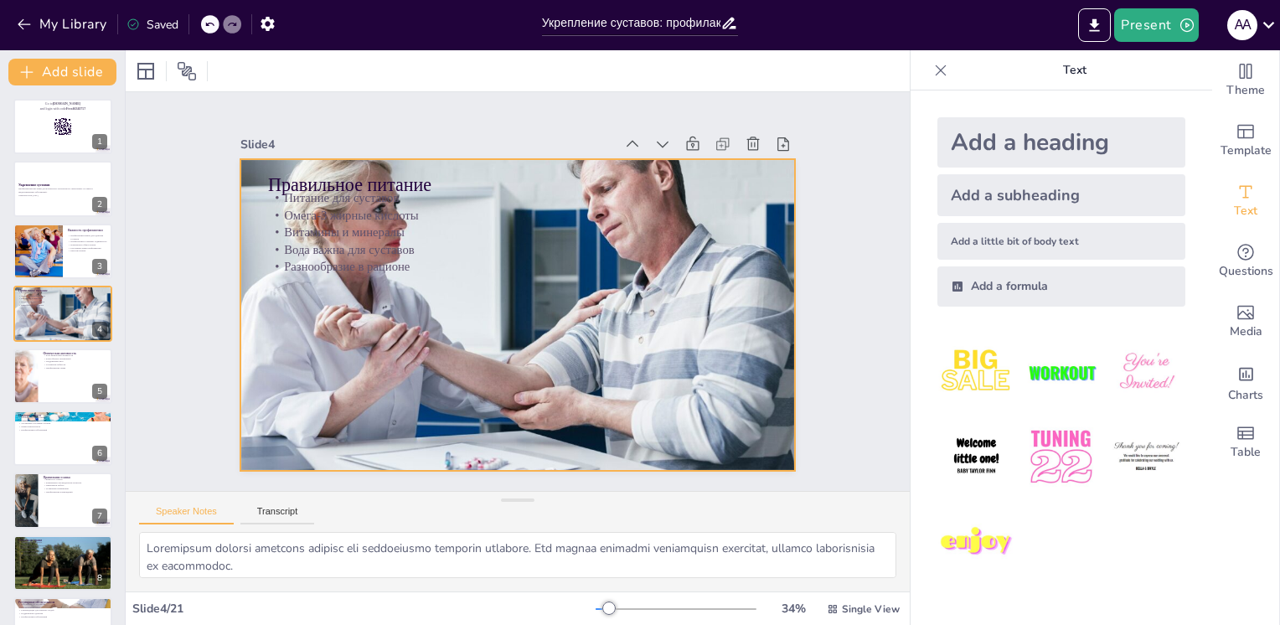
click at [336, 315] on div at bounding box center [515, 315] width 590 height 426
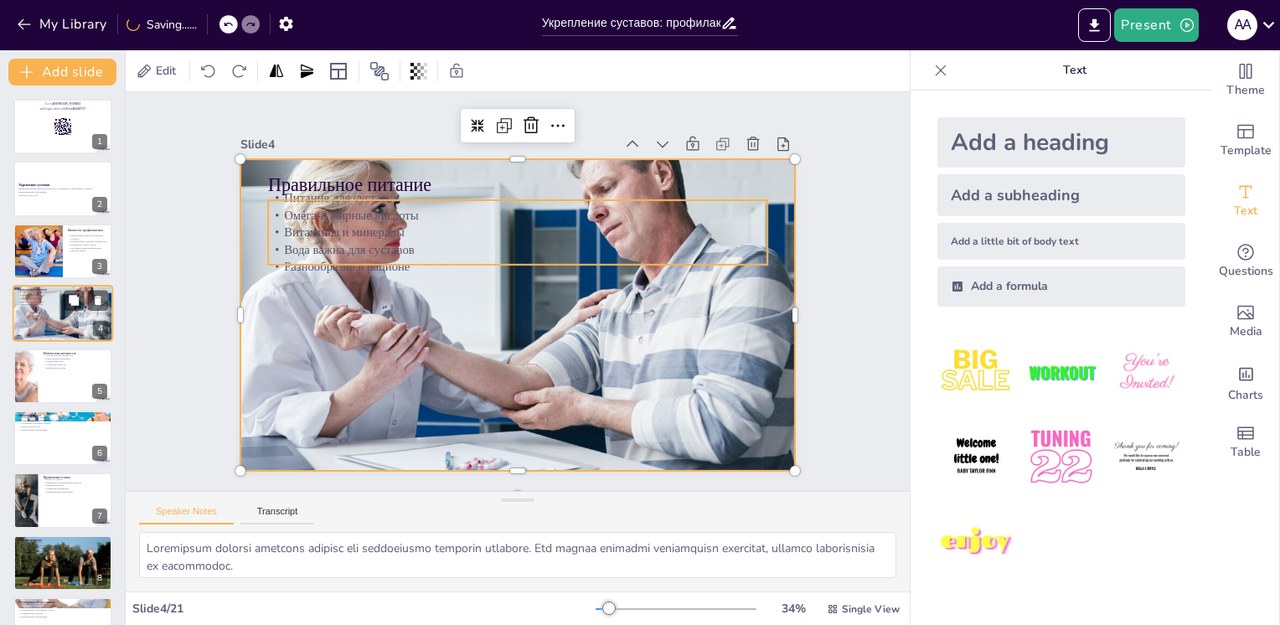
scroll to position [84, 0]
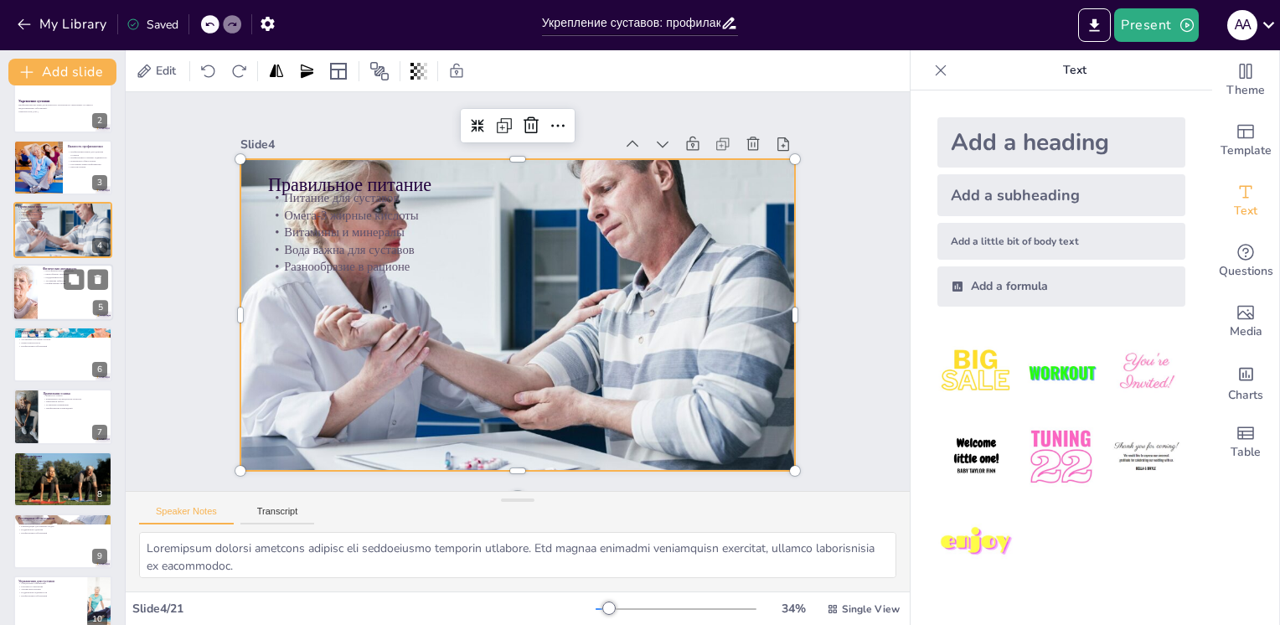
click at [50, 305] on div at bounding box center [63, 292] width 101 height 57
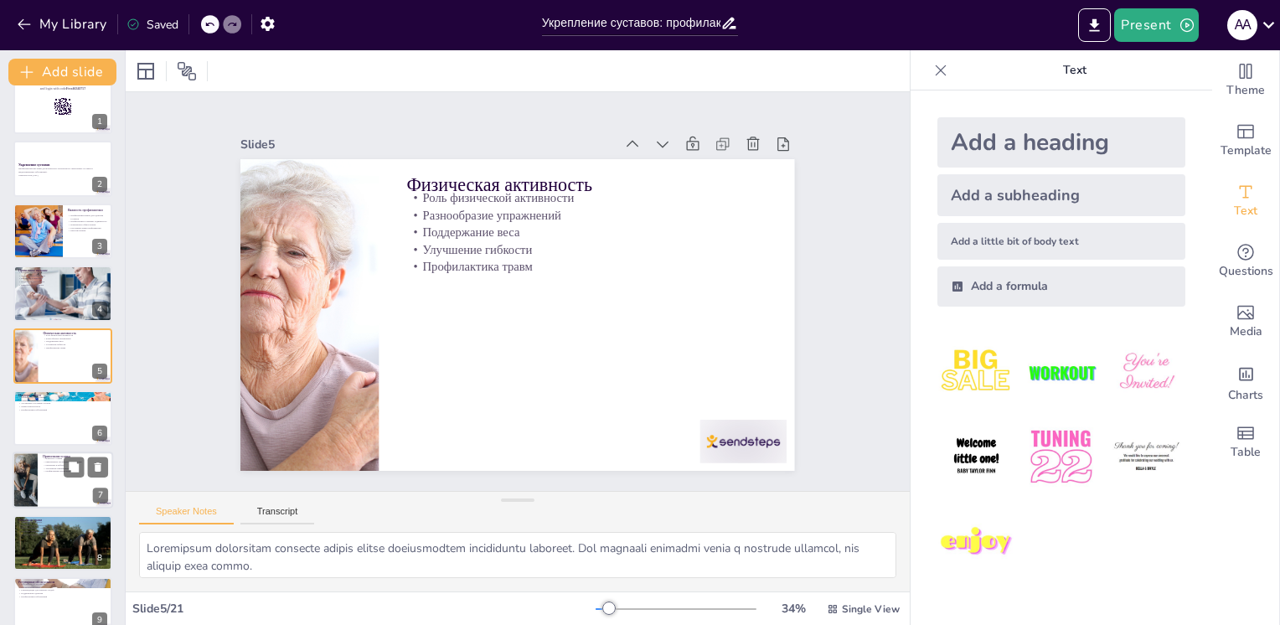
click at [84, 417] on div at bounding box center [62, 417] width 99 height 55
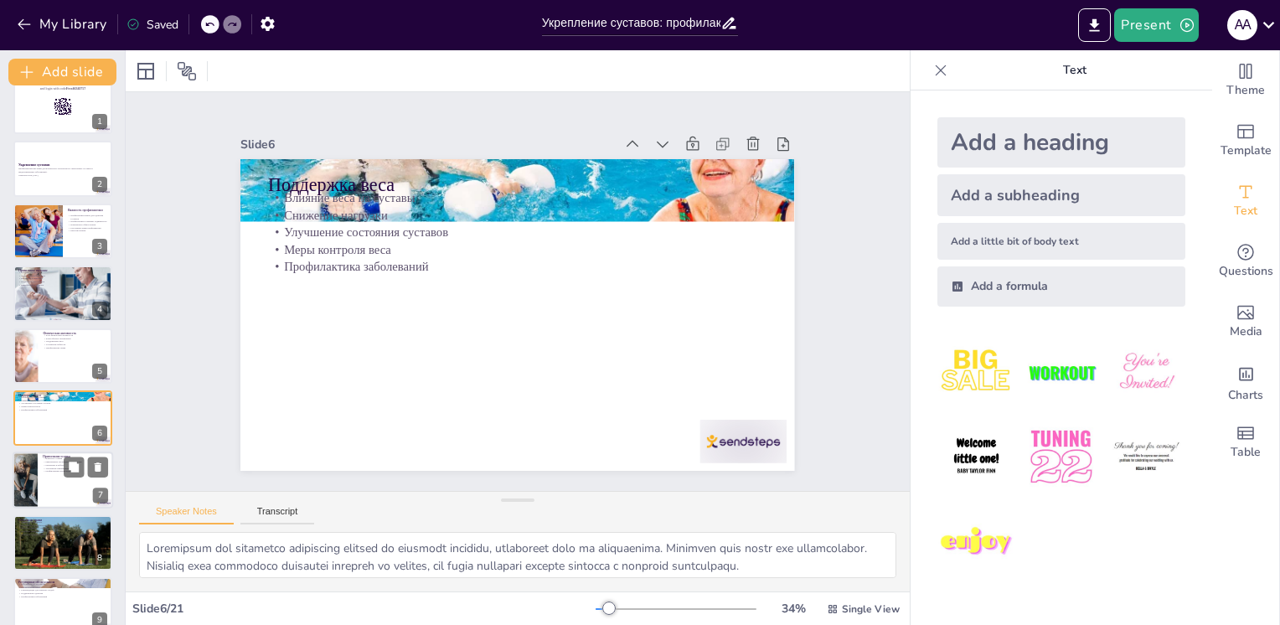
scroll to position [83, 0]
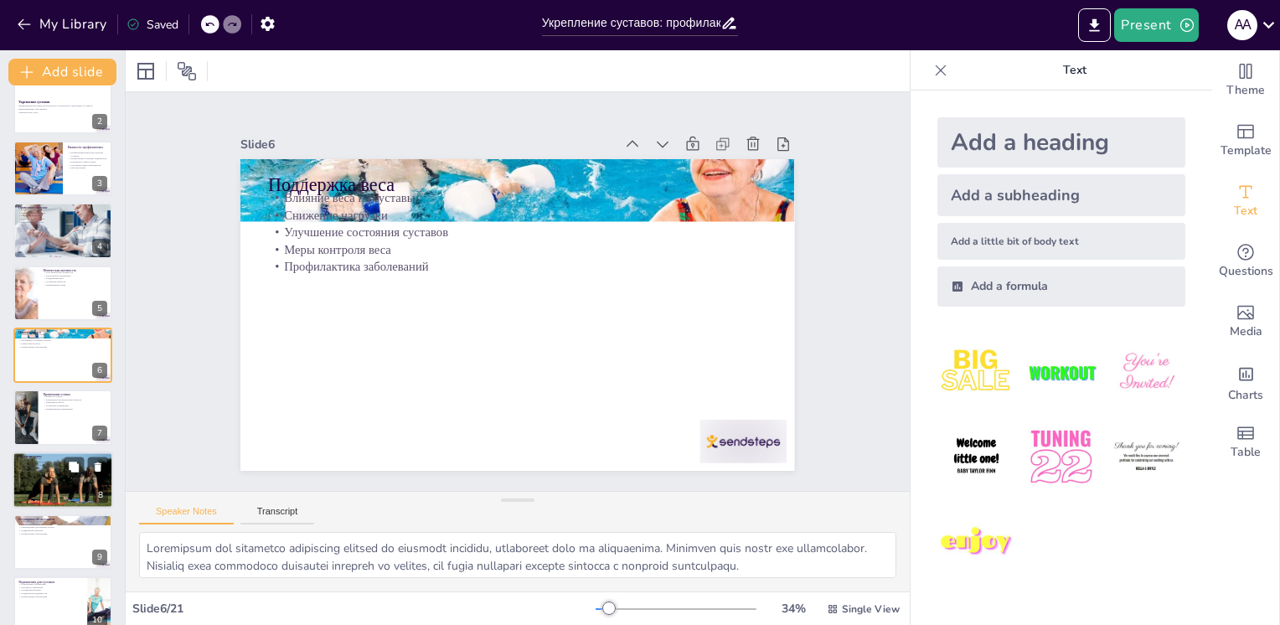
click at [90, 488] on div at bounding box center [63, 480] width 101 height 60
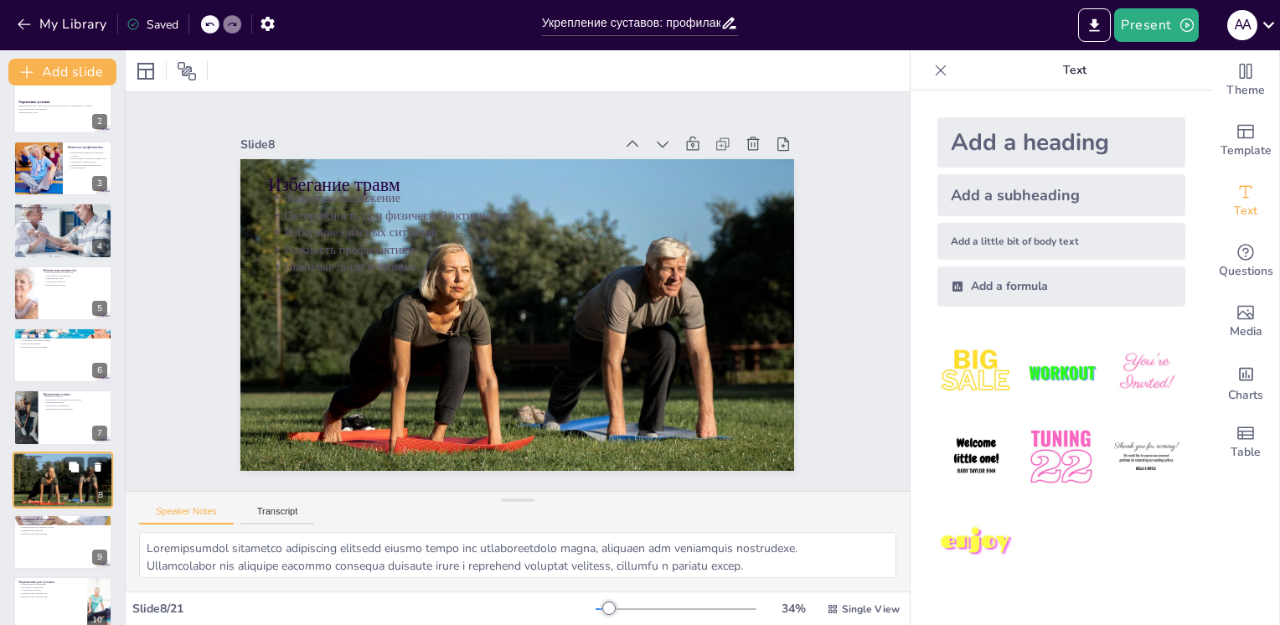
scroll to position [208, 0]
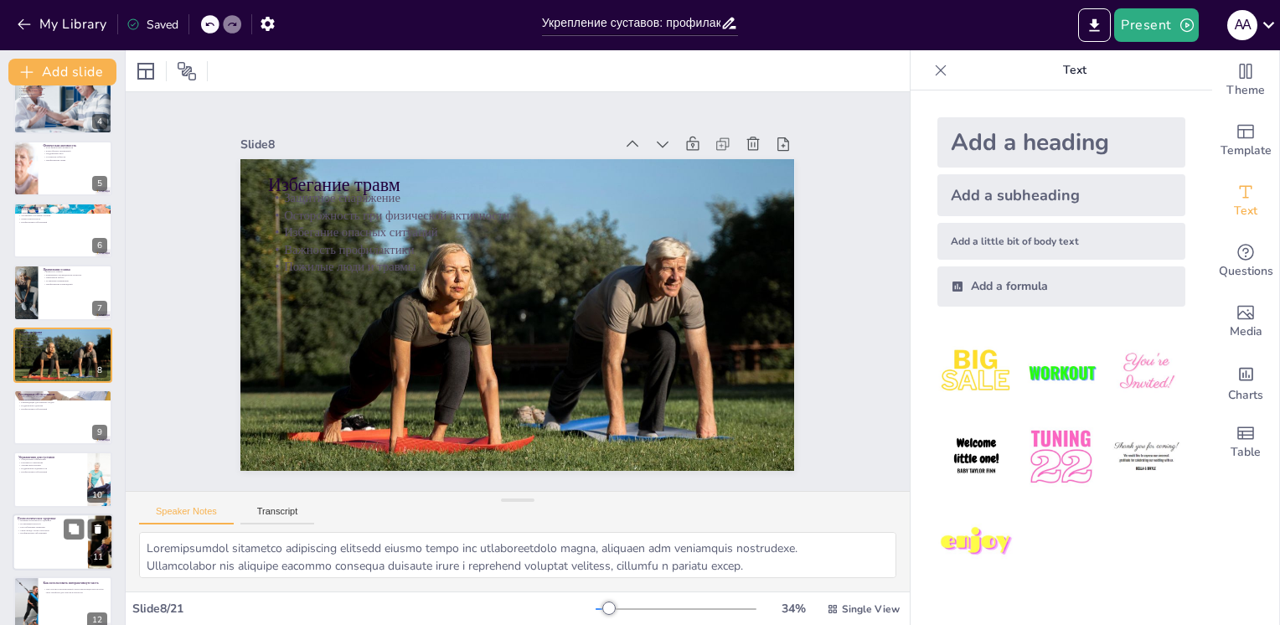
click at [63, 542] on div at bounding box center [63, 542] width 101 height 57
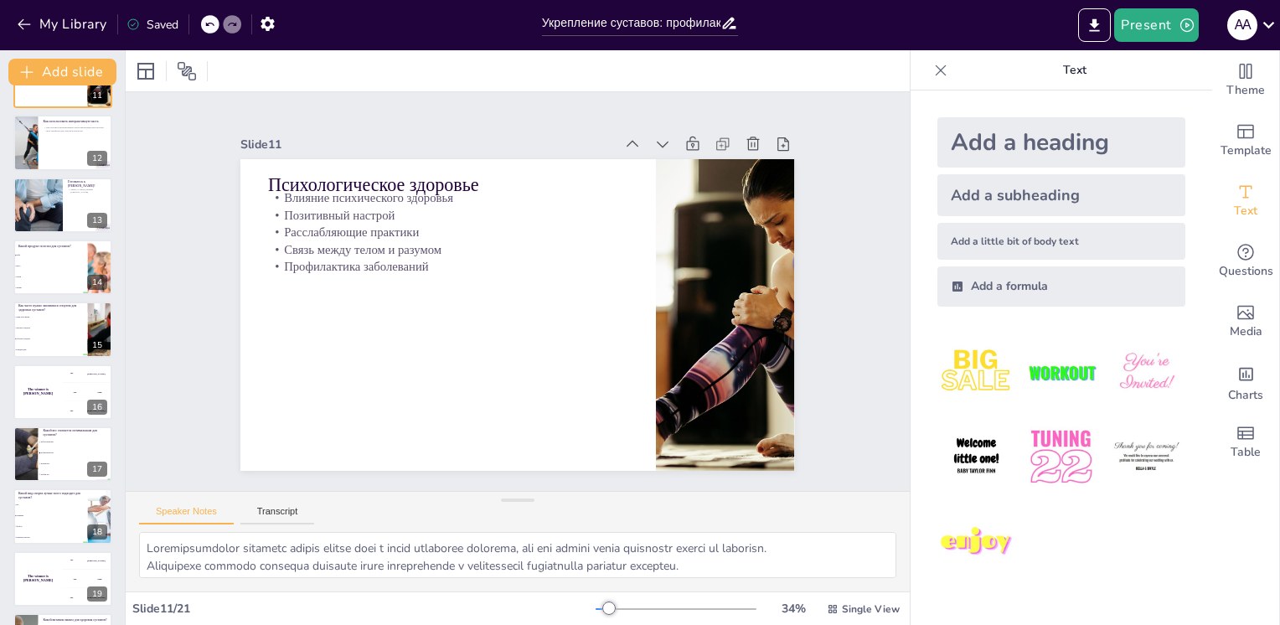
scroll to position [788, 0]
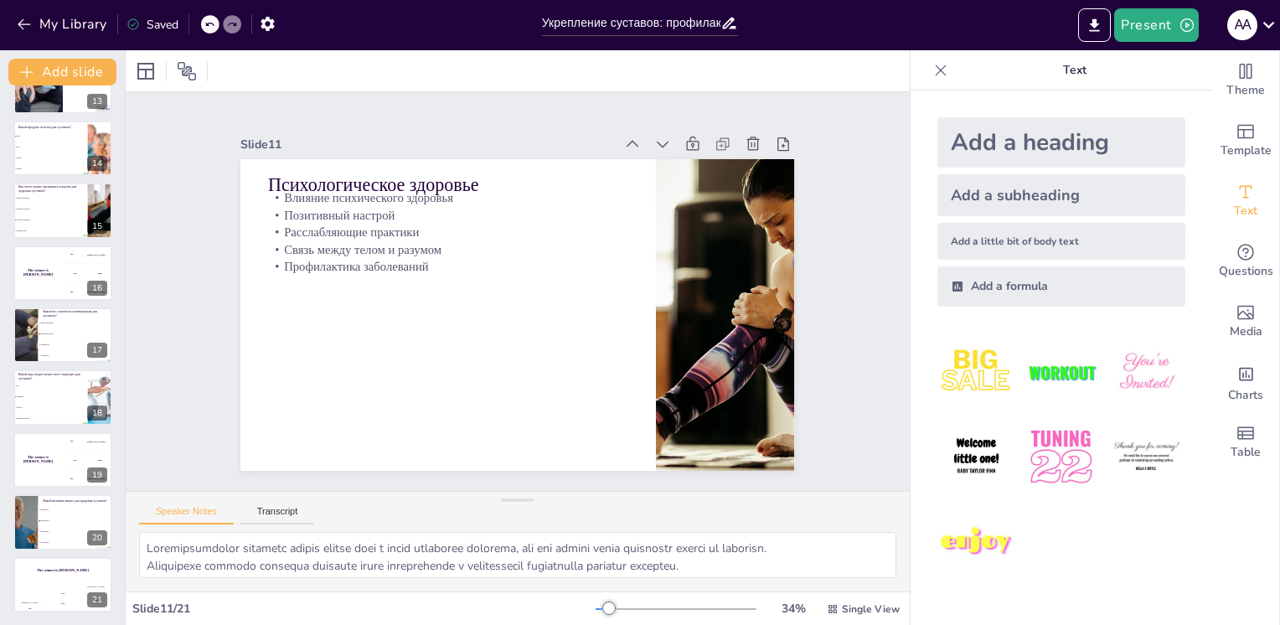
drag, startPoint x: 1119, startPoint y: 401, endPoint x: 1131, endPoint y: 399, distance: 12.0
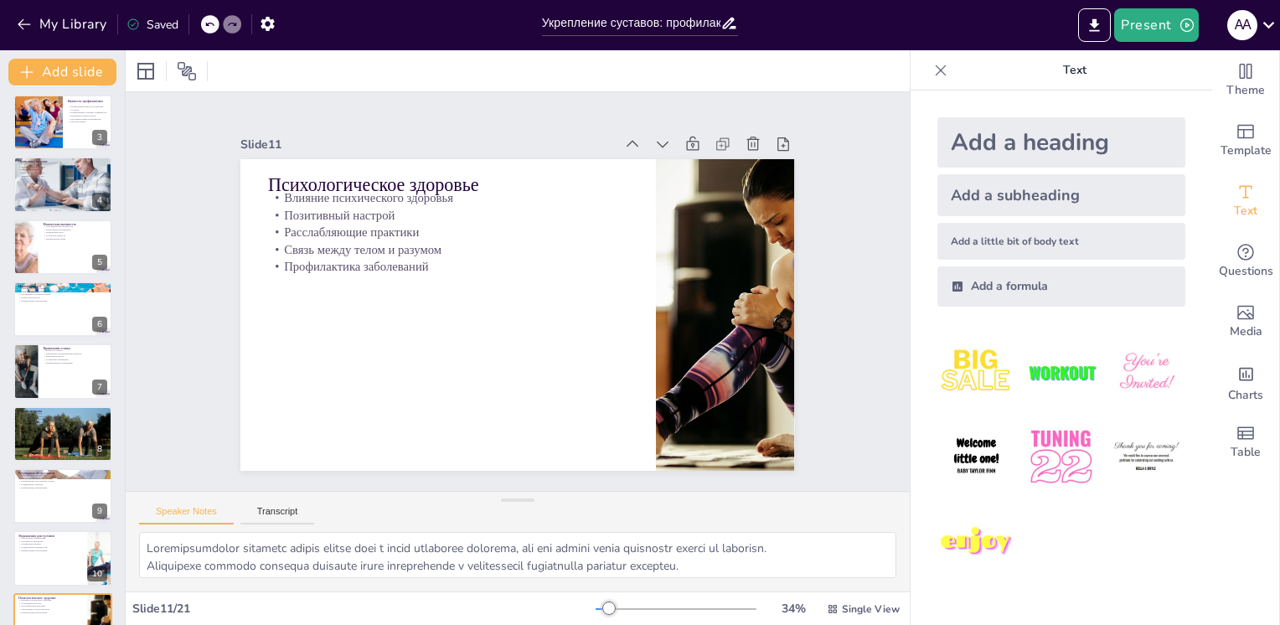
scroll to position [0, 0]
